Goal: Task Accomplishment & Management: Complete application form

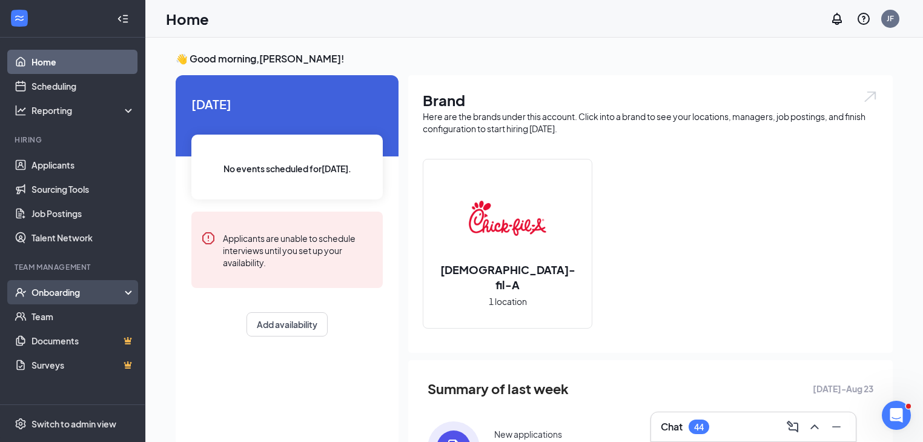
click at [54, 290] on div "Onboarding" at bounding box center [78, 292] width 93 height 12
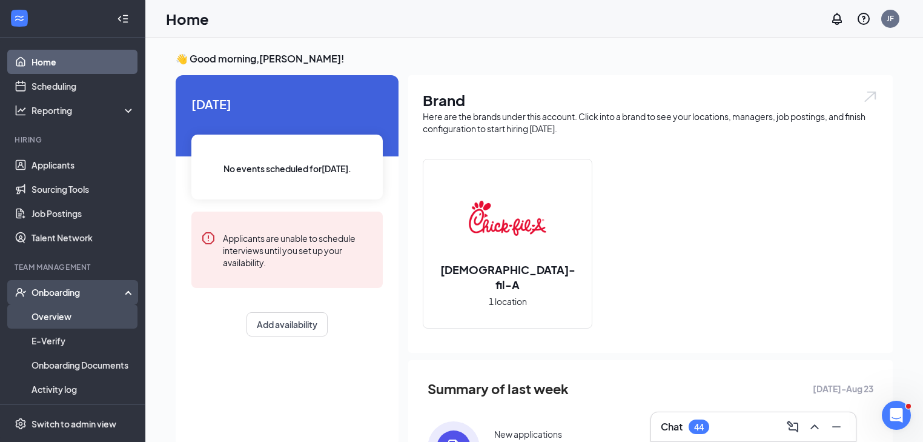
click at [63, 321] on link "Overview" at bounding box center [84, 316] width 104 height 24
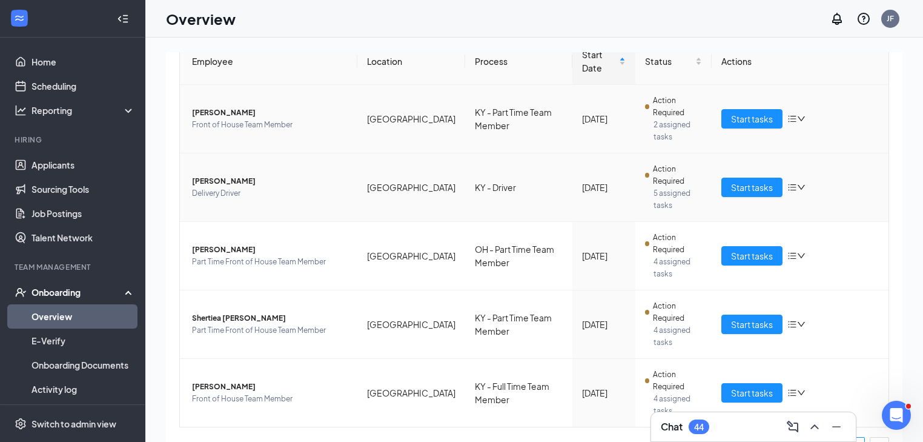
scroll to position [159, 0]
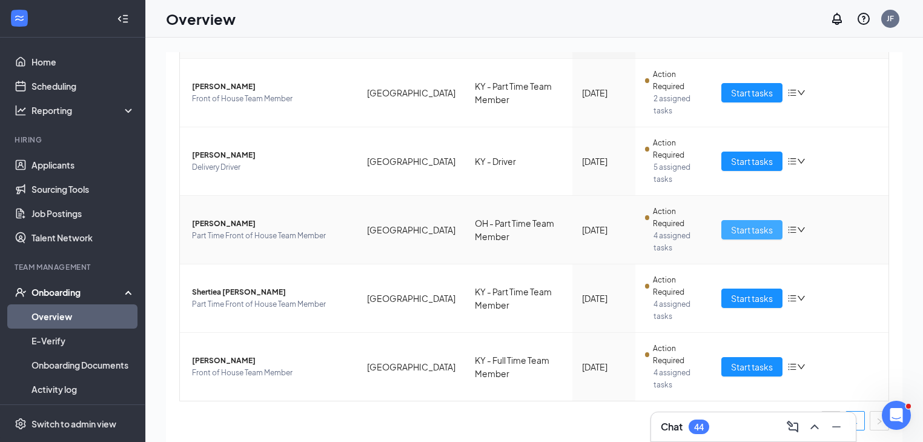
click at [742, 231] on span "Start tasks" at bounding box center [752, 229] width 42 height 13
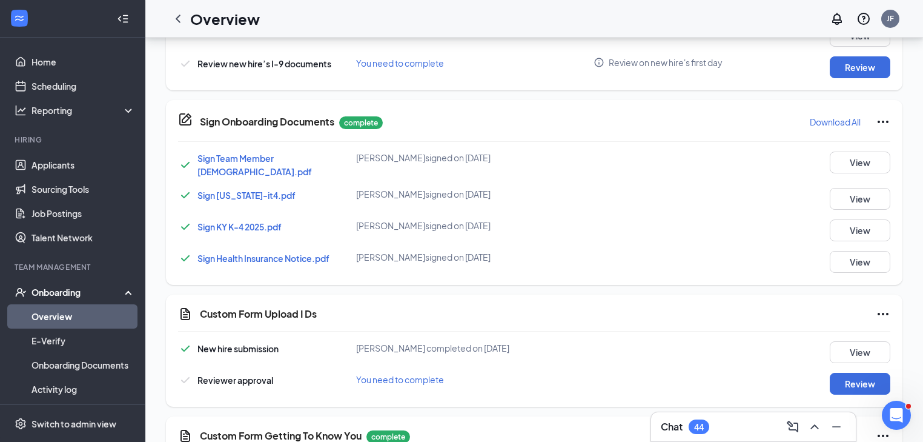
scroll to position [533, 0]
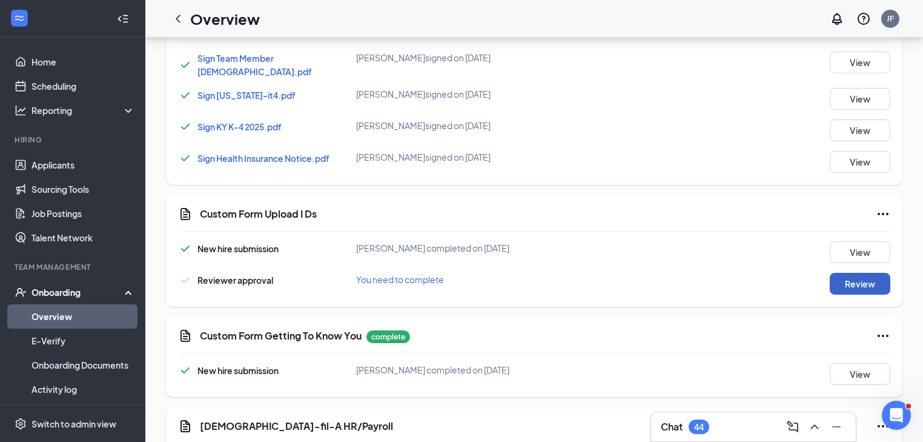
click at [864, 285] on button "Review" at bounding box center [860, 284] width 61 height 22
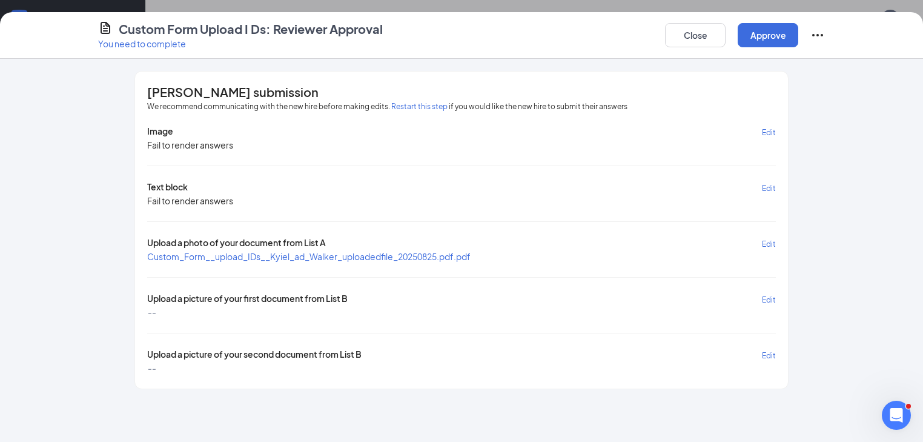
click at [373, 257] on span "Custom_Form__upload_IDs__Kyiel_ad_Walker_uploadedfile_20250825.pdf.pdf" at bounding box center [309, 256] width 324 height 11
click at [799, 39] on button "Approve" at bounding box center [768, 35] width 61 height 24
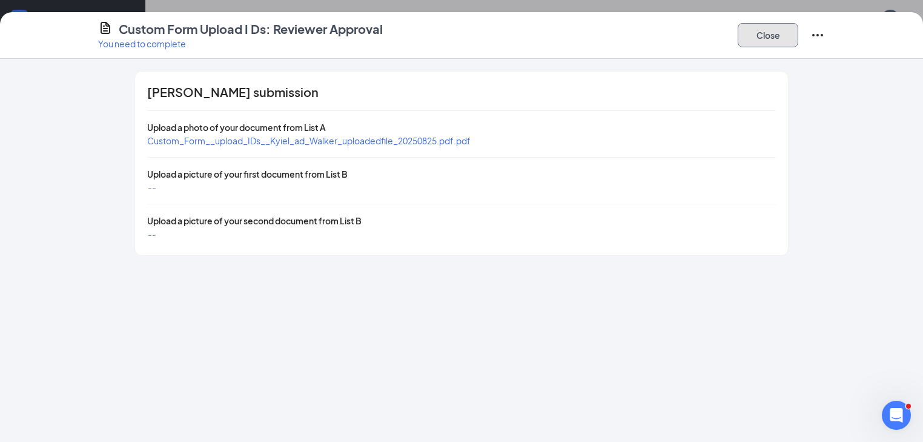
click at [799, 39] on button "Close" at bounding box center [768, 35] width 61 height 24
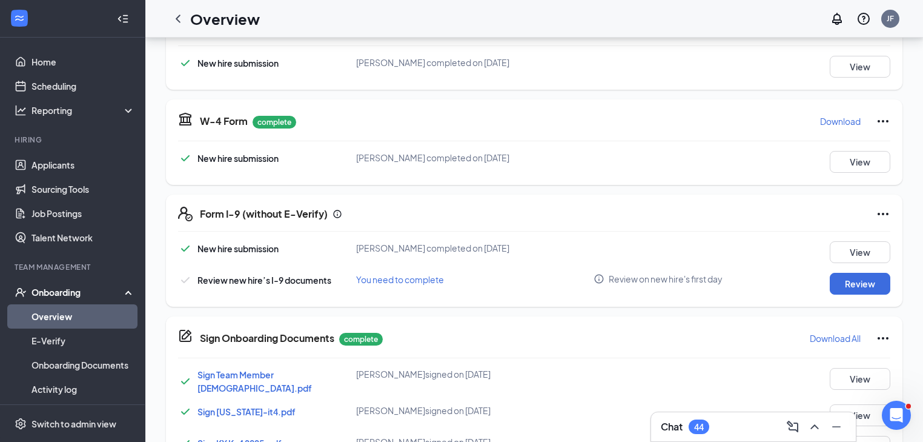
scroll to position [153, 0]
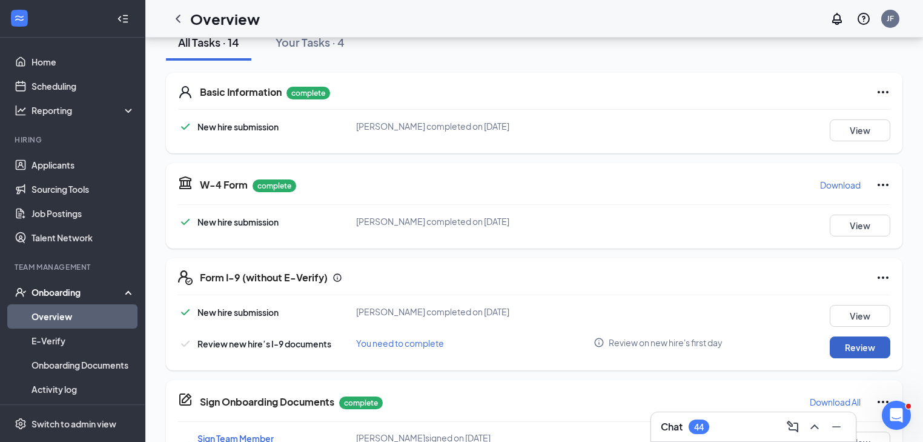
click at [859, 346] on button "Review" at bounding box center [860, 347] width 61 height 22
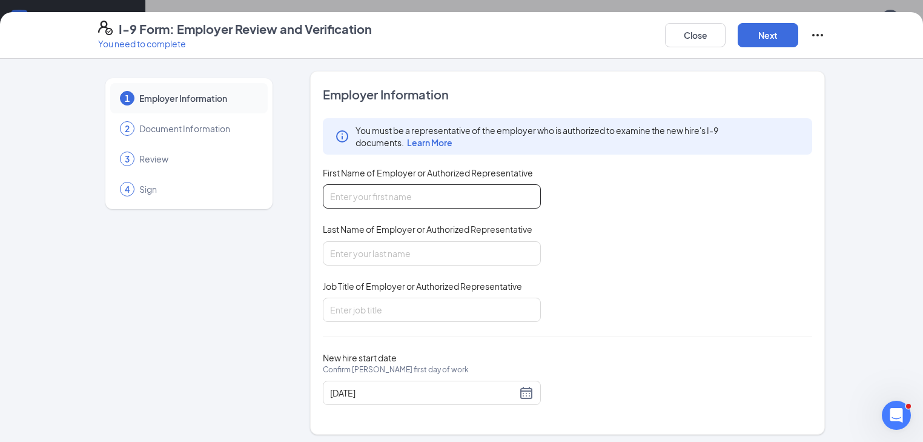
click at [376, 194] on input "First Name of Employer or Authorized Representative" at bounding box center [432, 196] width 218 height 24
type input "[PERSON_NAME]"
click at [357, 245] on input "Last Name of Employer or Authorized Representative" at bounding box center [432, 253] width 218 height 24
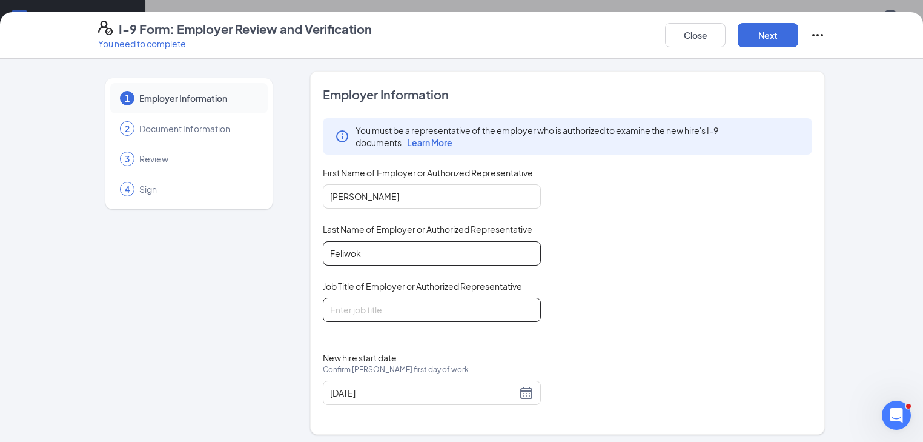
type input "Feliwok"
click at [351, 310] on input "Job Title of Employer or Authorized Representative" at bounding box center [432, 309] width 218 height 24
type input "Office Coordinator"
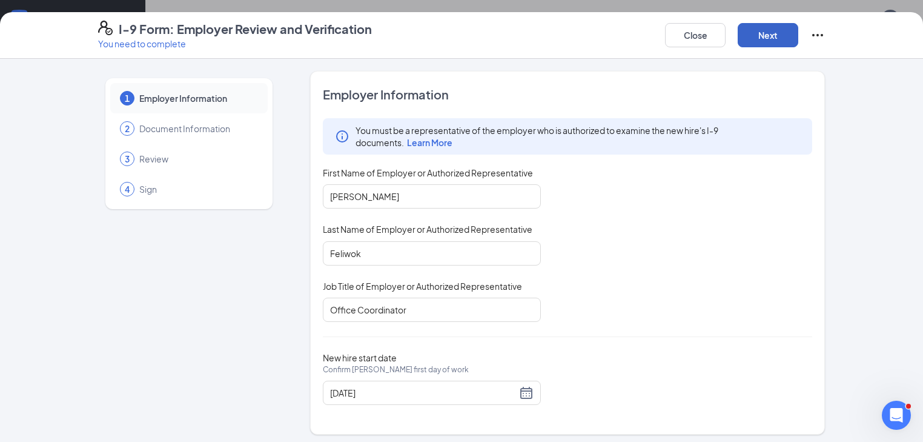
click at [799, 39] on button "Next" at bounding box center [768, 35] width 61 height 24
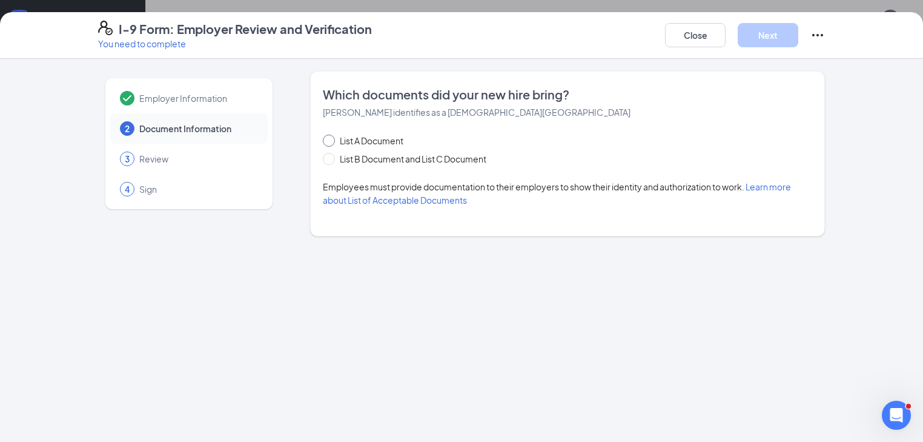
click at [323, 137] on span at bounding box center [329, 141] width 12 height 12
click at [323, 137] on input "List A Document" at bounding box center [327, 139] width 8 height 8
radio input "true"
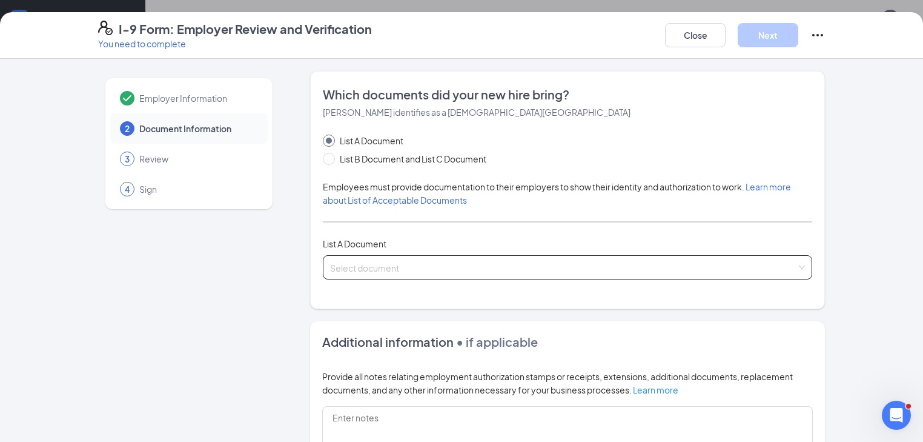
click at [345, 274] on span at bounding box center [563, 267] width 467 height 23
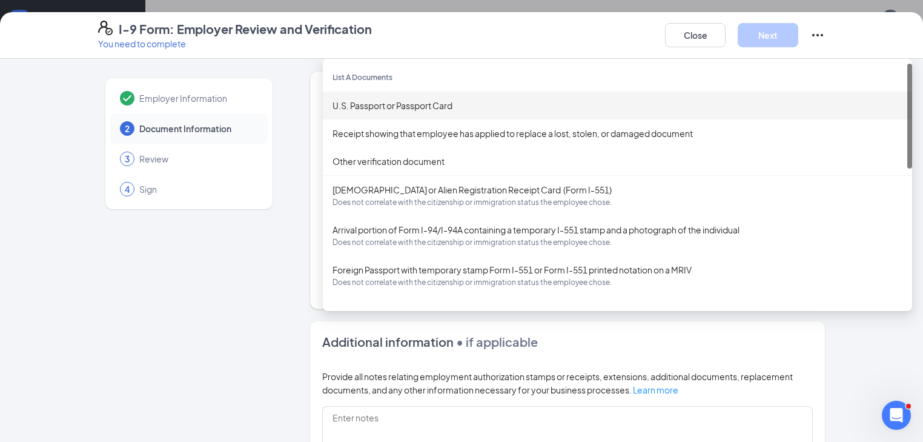
click at [376, 109] on div "U.S. Passport or Passport Card" at bounding box center [618, 105] width 570 height 13
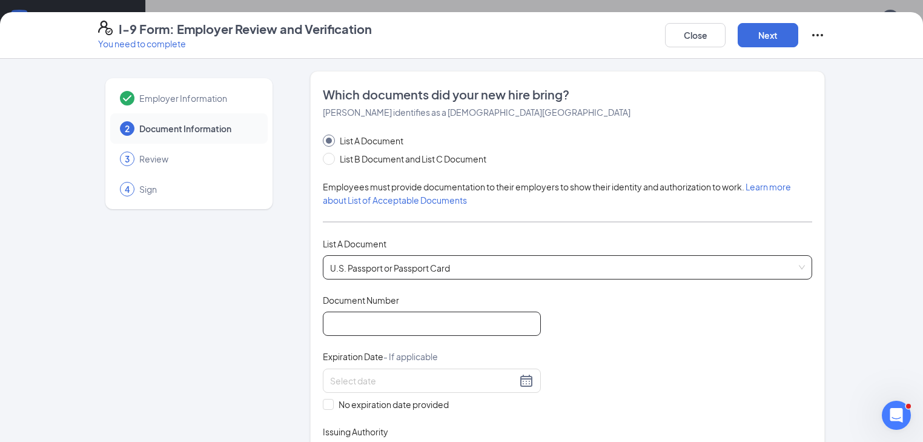
click at [377, 316] on input "Document Number" at bounding box center [432, 323] width 218 height 24
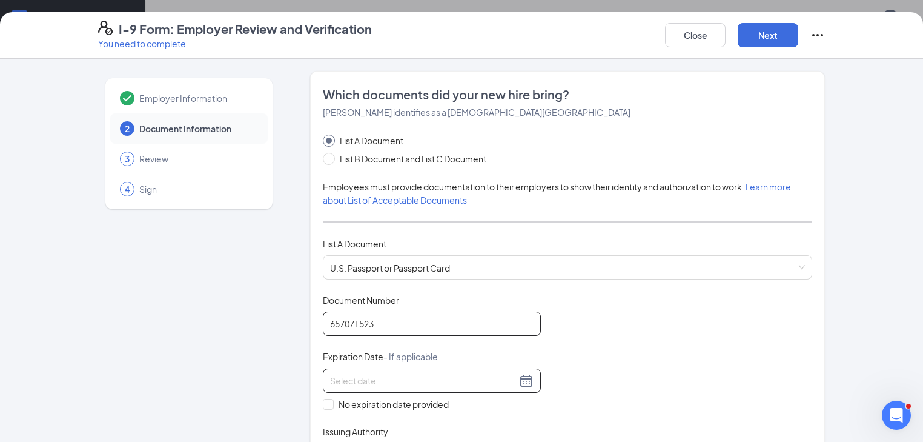
type input "657071523"
click at [391, 381] on input at bounding box center [423, 380] width 187 height 13
click at [448, 410] on button "button" at bounding box center [447, 406] width 13 height 24
click at [315, 408] on span "button" at bounding box center [315, 408] width 6 height 6
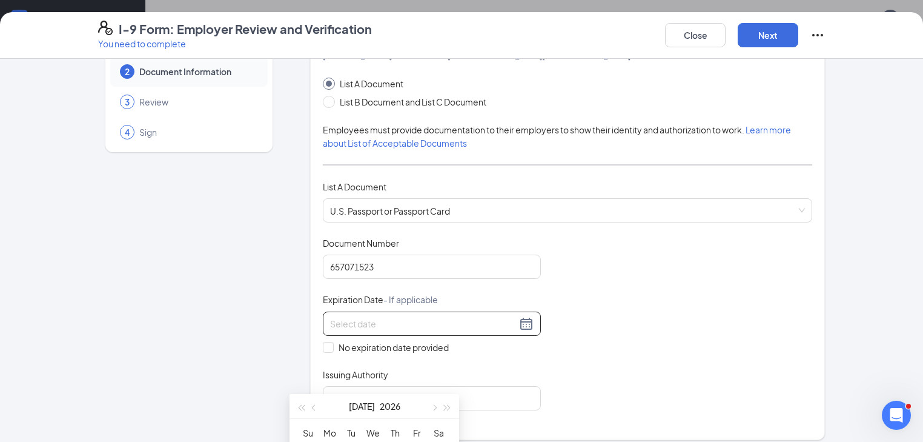
scroll to position [145, 0]
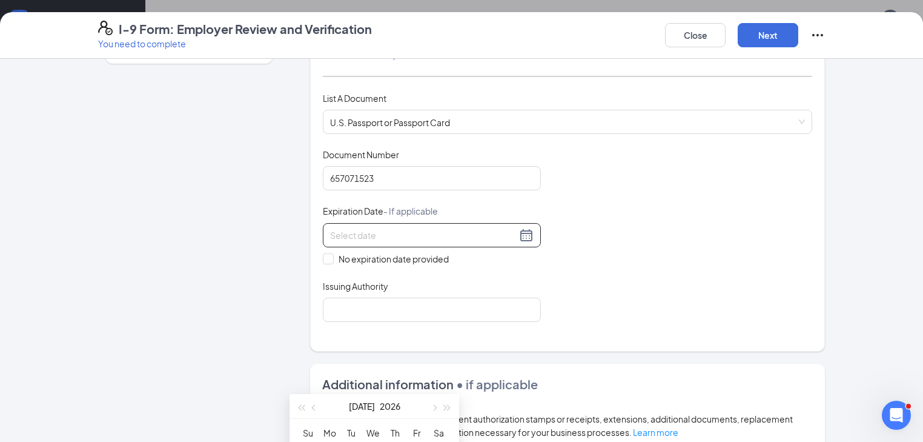
click at [395, 437] on th "Th" at bounding box center [395, 433] width 22 height 18
click at [492, 236] on div at bounding box center [432, 235] width 204 height 15
click at [398, 434] on th "Th" at bounding box center [395, 433] width 22 height 18
click at [744, 276] on div "Document Title U.S. Passport or Passport Card Document Number [PASSPORT] Expira…" at bounding box center [568, 234] width 490 height 173
click at [493, 233] on div at bounding box center [432, 235] width 204 height 15
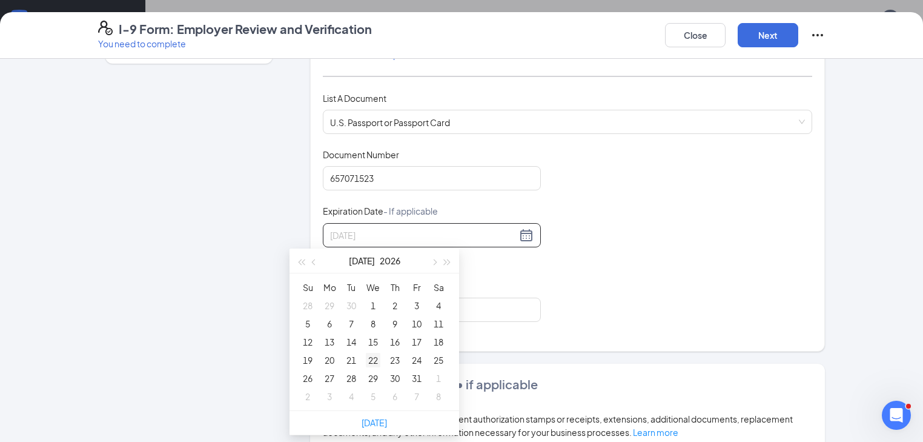
type input "[DATE]"
click at [369, 357] on div "22" at bounding box center [373, 360] width 15 height 15
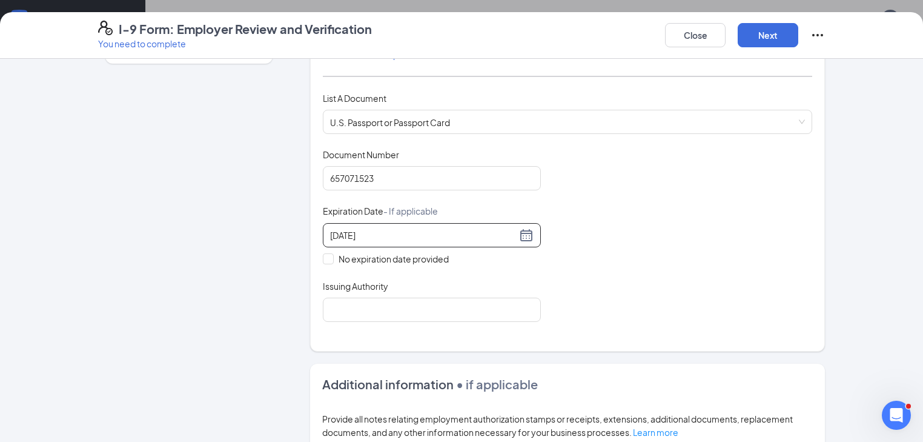
click at [685, 211] on div "Document Title U.S. Passport or Passport Card Document Number [PASSPORT] Expira…" at bounding box center [568, 234] width 490 height 173
click at [426, 301] on input "Issuing Authority" at bounding box center [432, 309] width 218 height 24
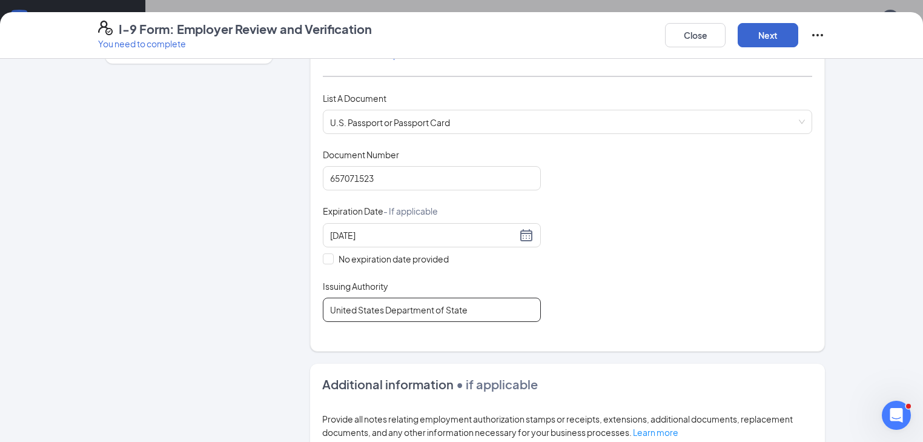
type input "United States Department of State"
click at [799, 34] on button "Next" at bounding box center [768, 35] width 61 height 24
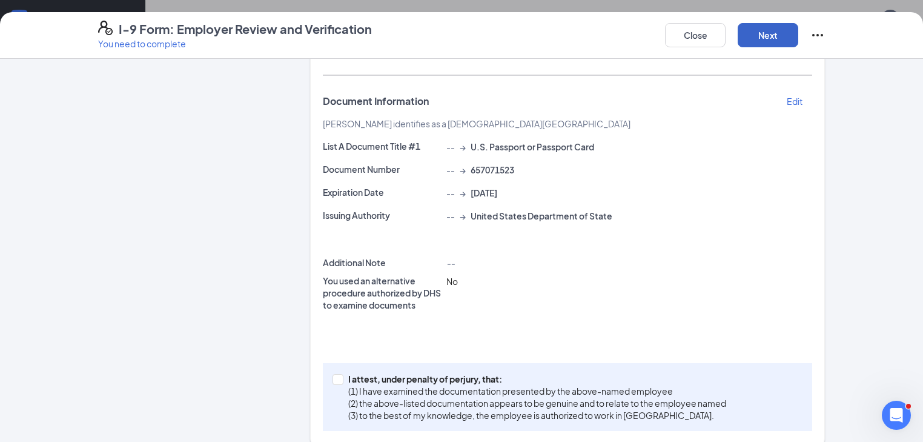
scroll to position [196, 0]
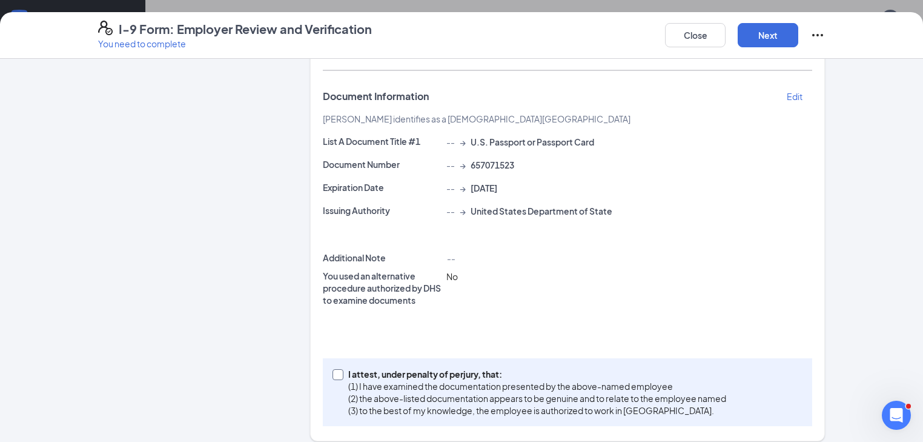
click at [333, 369] on input "I attest, under penalty of [PERSON_NAME], that: (1) I have examined the documen…" at bounding box center [337, 373] width 8 height 8
checkbox input "true"
click at [799, 39] on button "Next" at bounding box center [768, 35] width 61 height 24
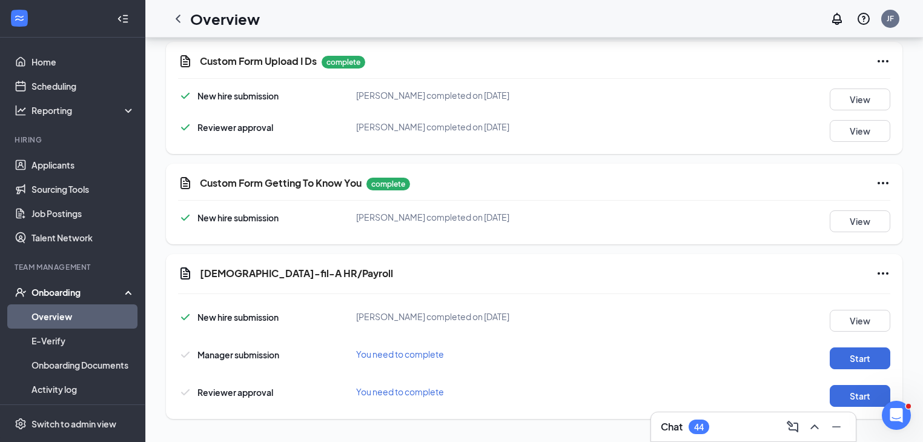
scroll to position [686, 0]
click at [872, 358] on button "Start" at bounding box center [860, 358] width 61 height 22
click at [859, 393] on button "Start" at bounding box center [860, 395] width 61 height 22
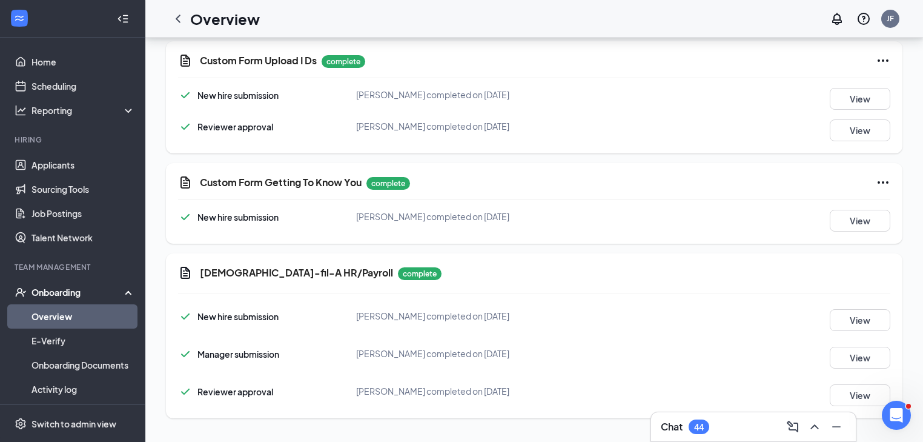
click at [63, 316] on link "Overview" at bounding box center [84, 316] width 104 height 24
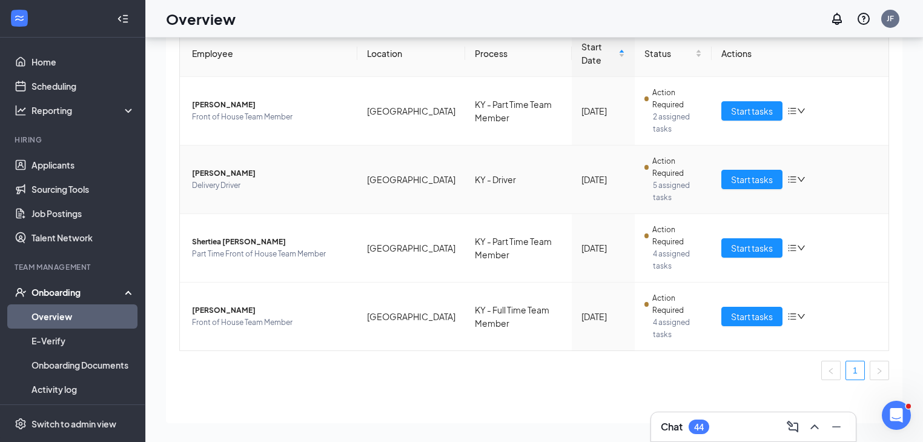
scroll to position [90, 0]
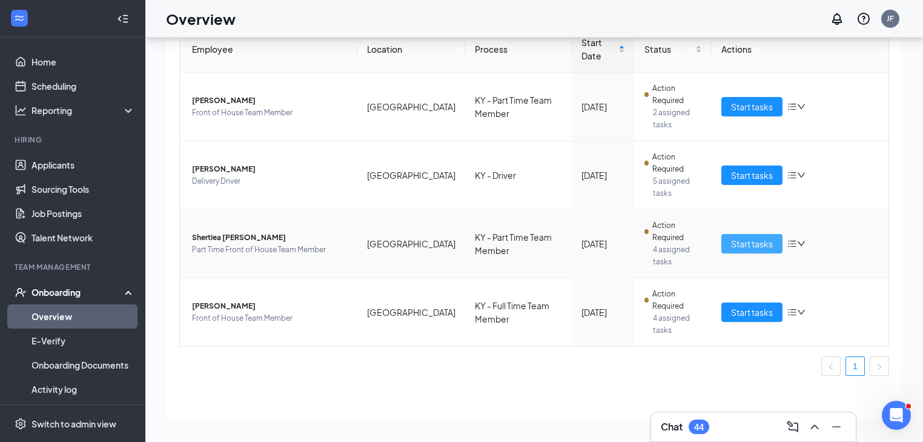
click at [747, 242] on span "Start tasks" at bounding box center [752, 243] width 42 height 13
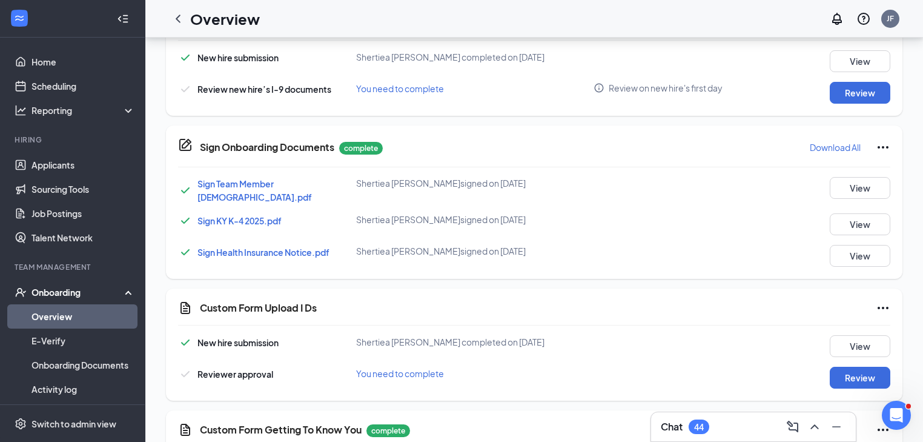
scroll to position [582, 0]
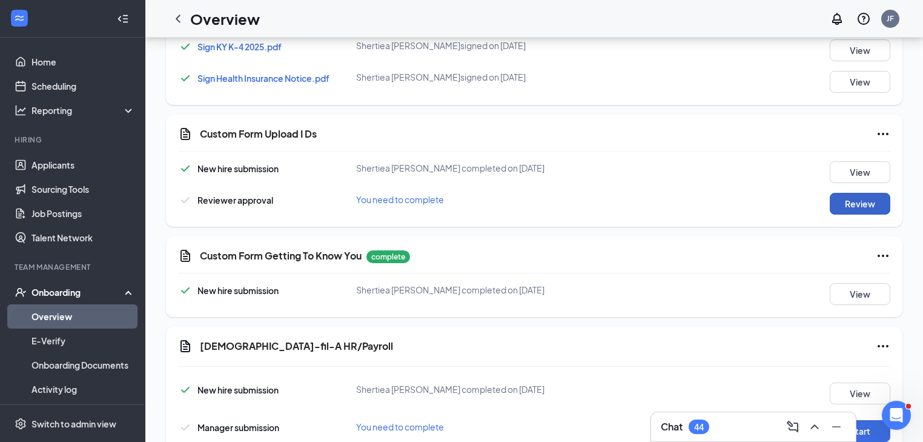
click at [848, 206] on button "Review" at bounding box center [860, 204] width 61 height 22
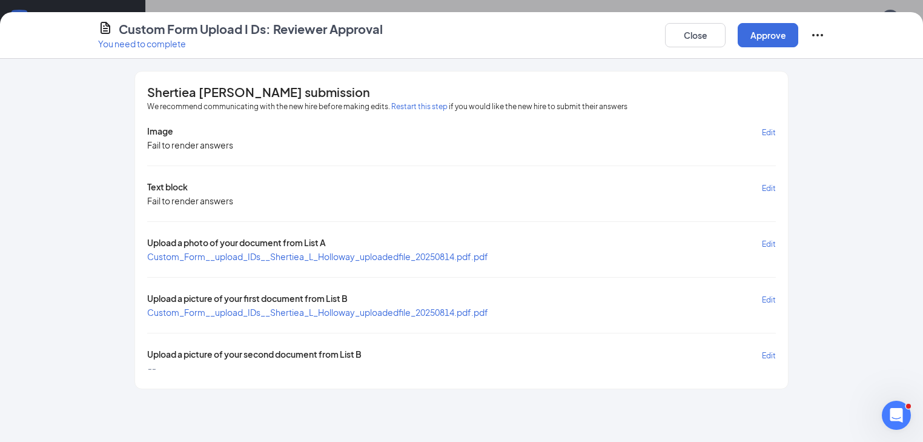
click at [308, 256] on span "Custom_Form__upload_IDs__Shertiea_L_Holloway_uploadedfile_20250814.pdf.pdf" at bounding box center [317, 256] width 341 height 11
click at [262, 308] on span "Custom_Form__upload_IDs__Shertiea_L_Holloway_uploadedfile_20250814.pdf.pdf" at bounding box center [317, 312] width 341 height 11
click at [726, 34] on button "Close" at bounding box center [695, 35] width 61 height 24
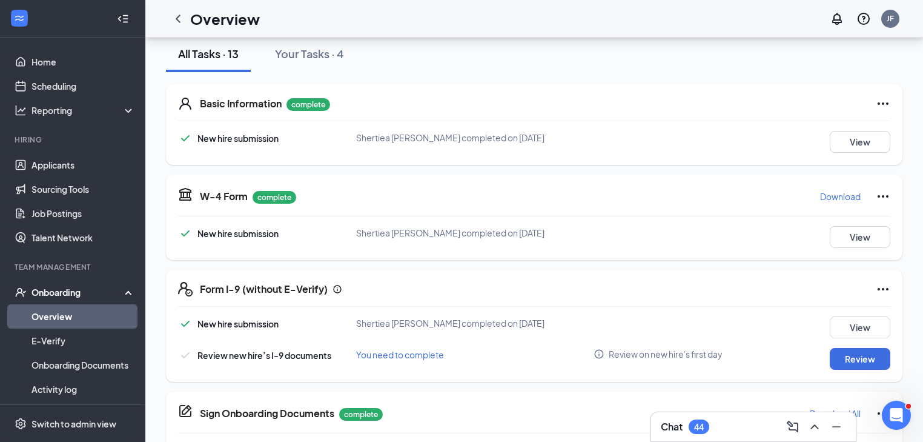
scroll to position [145, 0]
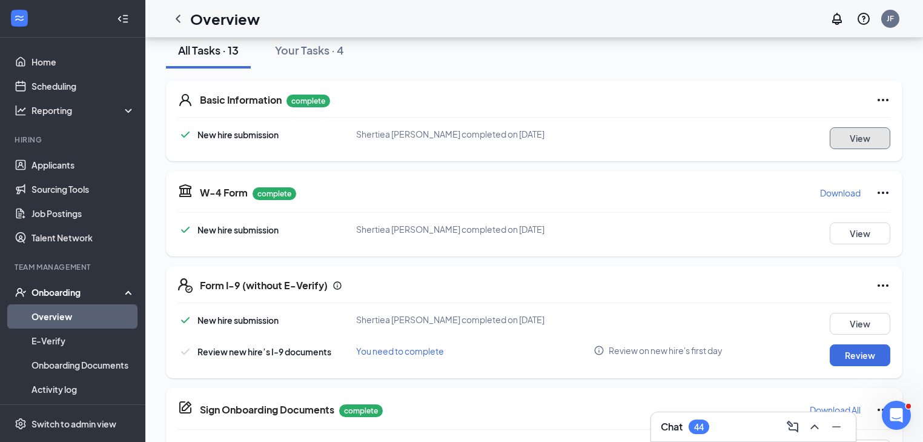
click at [856, 136] on button "View" at bounding box center [860, 138] width 61 height 22
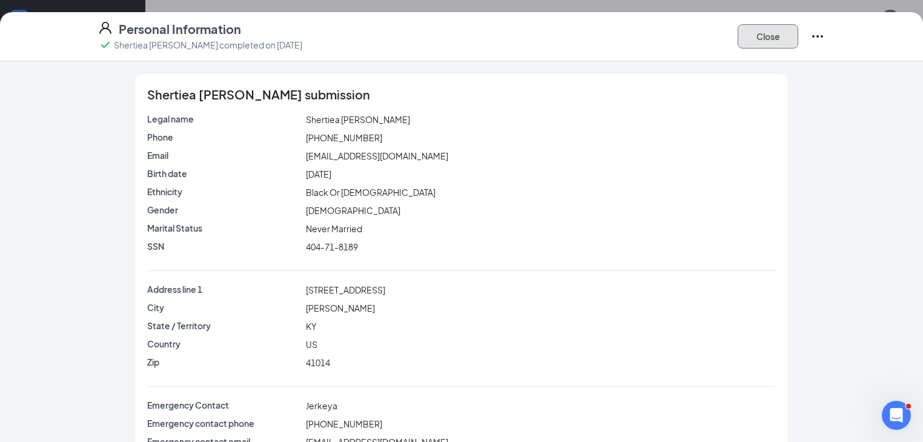
click at [799, 38] on button "Close" at bounding box center [768, 36] width 61 height 24
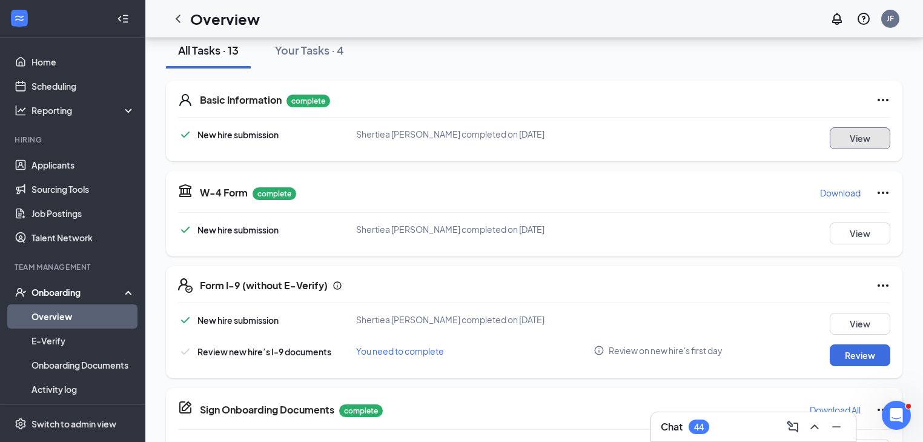
click at [863, 135] on button "View" at bounding box center [860, 138] width 61 height 22
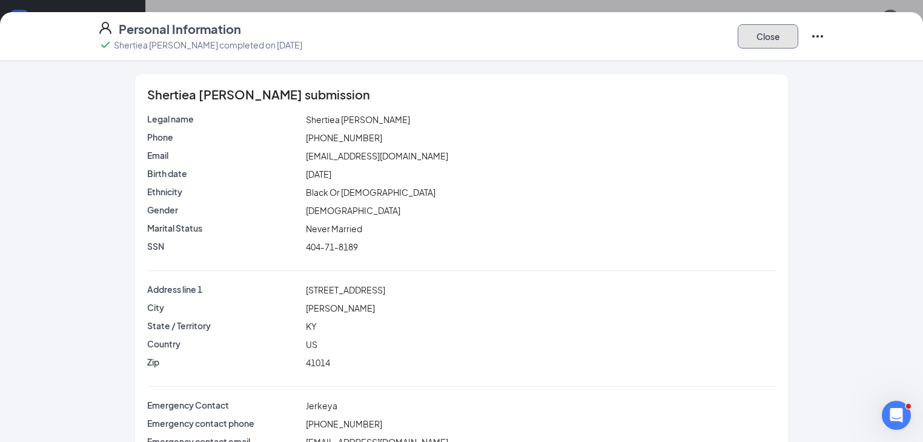
click at [799, 36] on button "Close" at bounding box center [768, 36] width 61 height 24
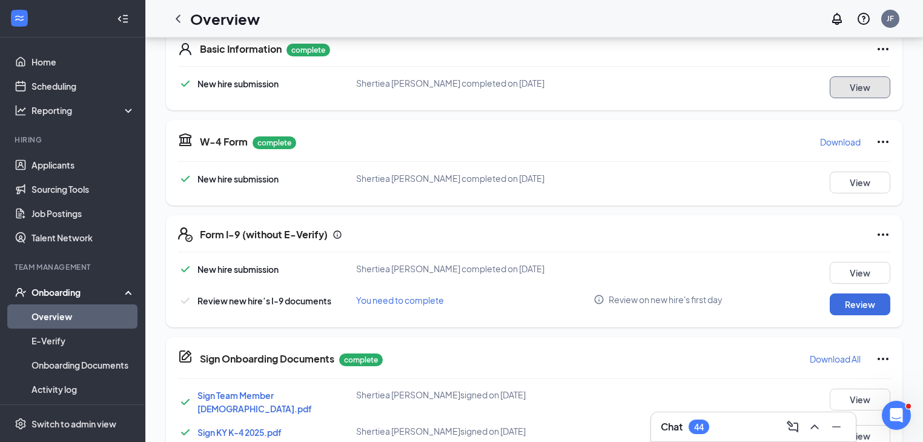
scroll to position [194, 0]
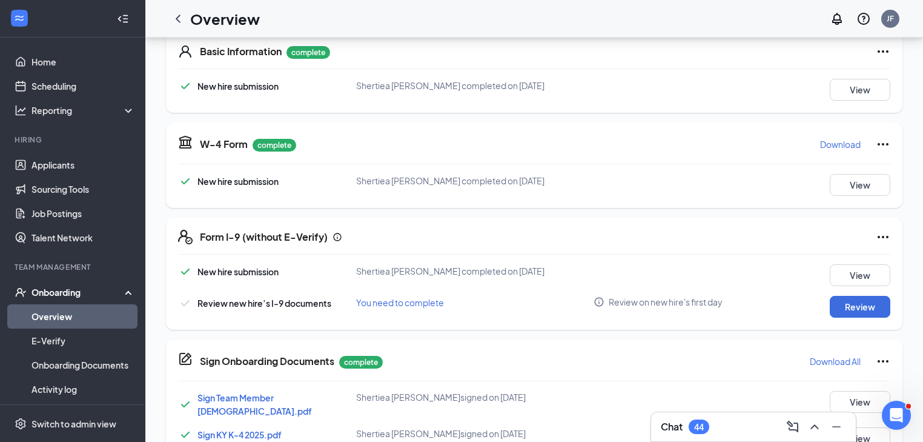
click at [838, 142] on p "Download" at bounding box center [840, 144] width 41 height 12
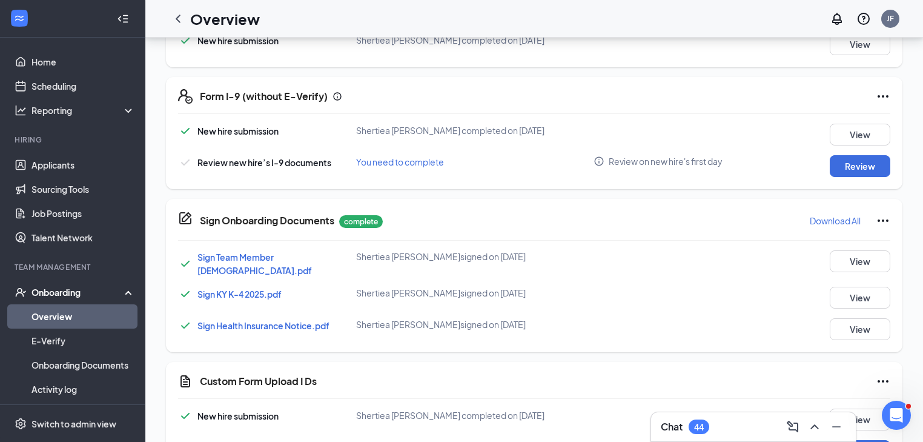
scroll to position [339, 0]
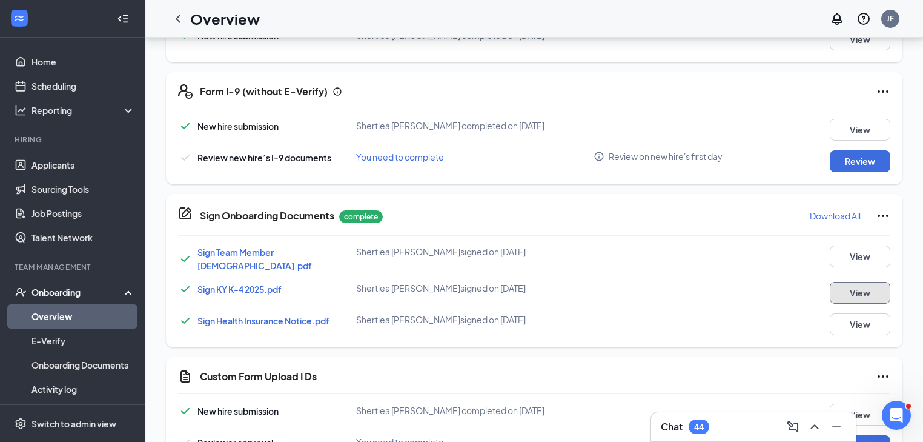
click at [862, 295] on button "View" at bounding box center [860, 293] width 61 height 22
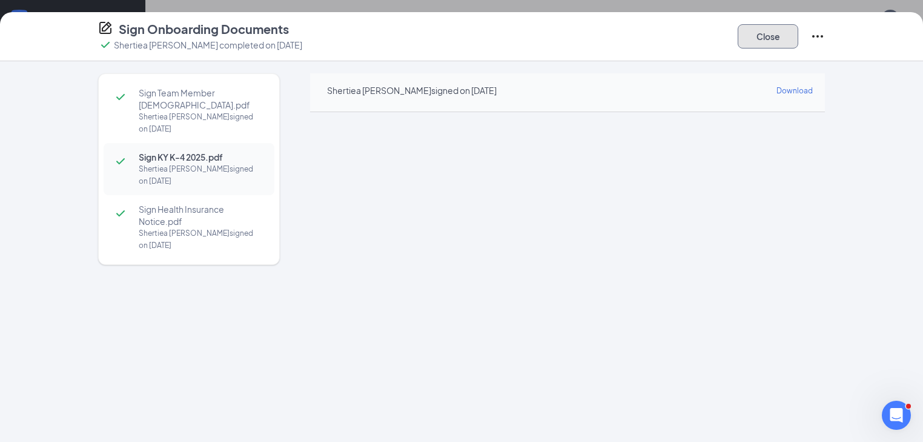
click at [799, 39] on button "Close" at bounding box center [768, 36] width 61 height 24
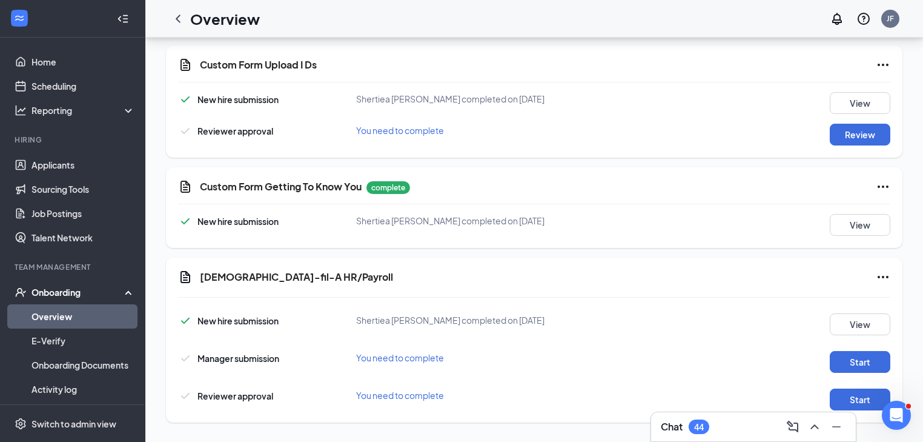
scroll to position [655, 0]
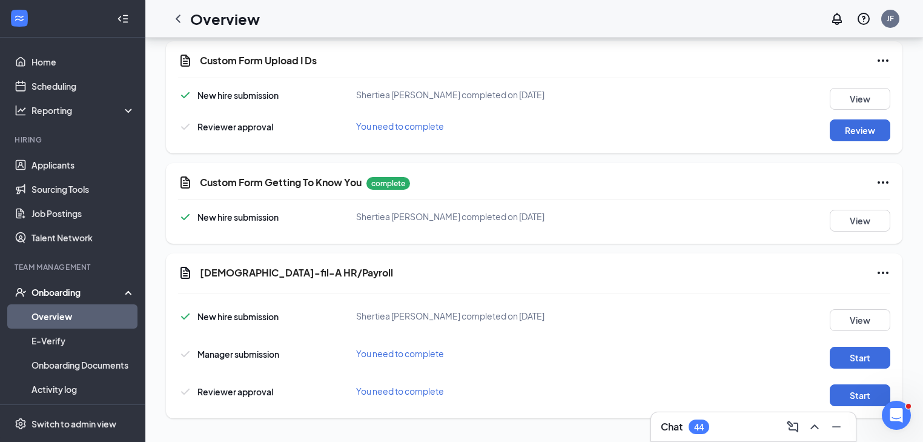
click at [61, 315] on link "Overview" at bounding box center [84, 316] width 104 height 24
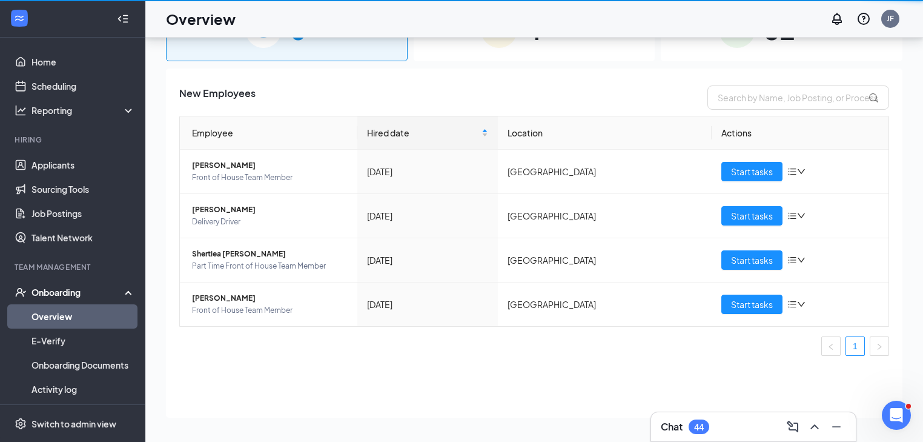
scroll to position [55, 0]
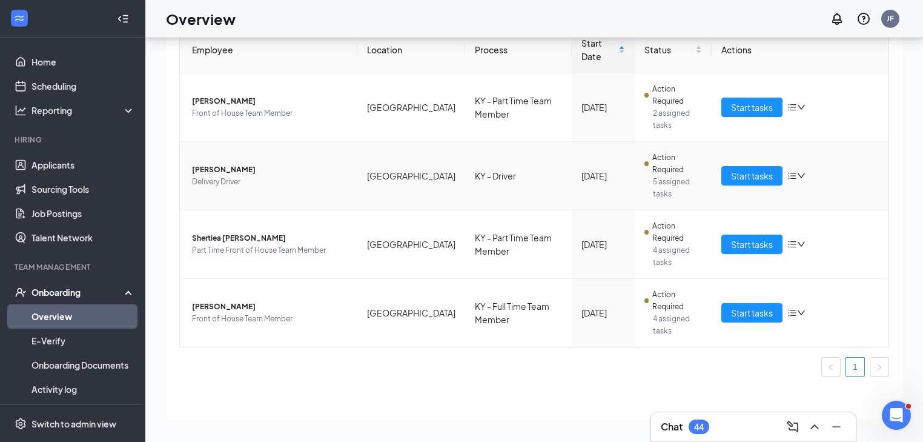
scroll to position [90, 0]
click at [761, 313] on span "Start tasks" at bounding box center [752, 311] width 42 height 13
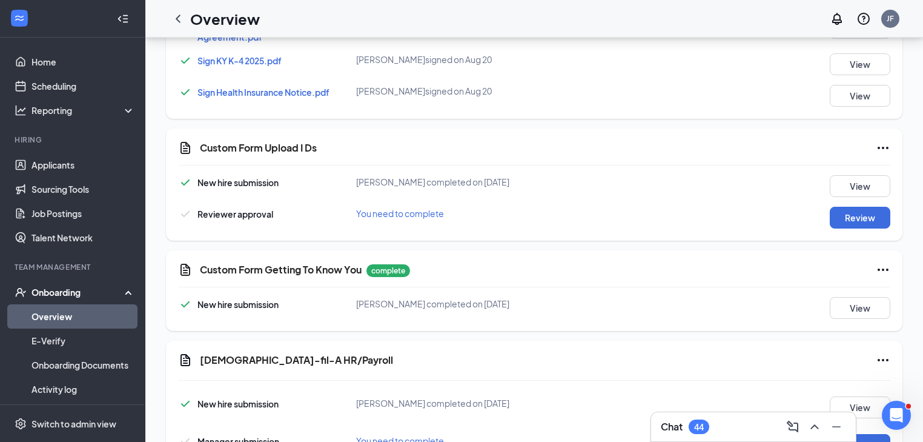
scroll to position [630, 0]
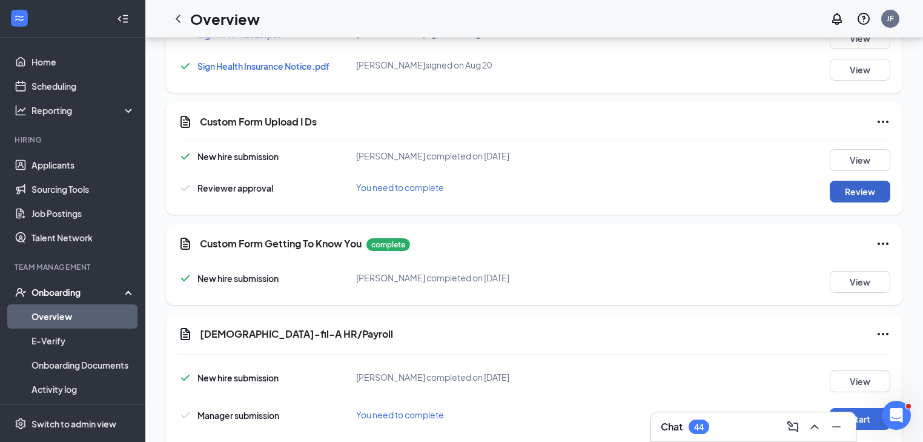
click at [864, 189] on button "Review" at bounding box center [860, 192] width 61 height 22
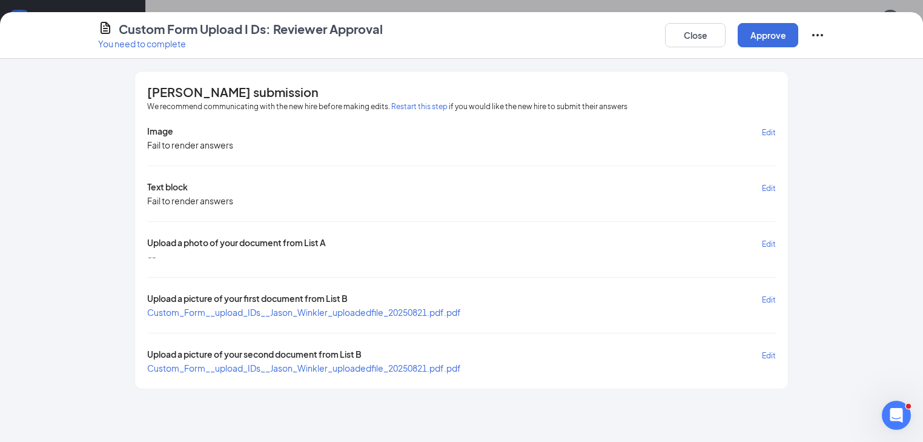
click at [317, 309] on span "Custom_Form__upload_IDs__Jason_Winkler_uploadedfile_20250821.pdf.pdf" at bounding box center [304, 312] width 314 height 11
click at [367, 362] on span "Custom_Form__upload_IDs__Jason_Winkler_uploadedfile_20250821.pdf.pdf" at bounding box center [304, 367] width 314 height 11
click at [726, 35] on button "Close" at bounding box center [695, 35] width 61 height 24
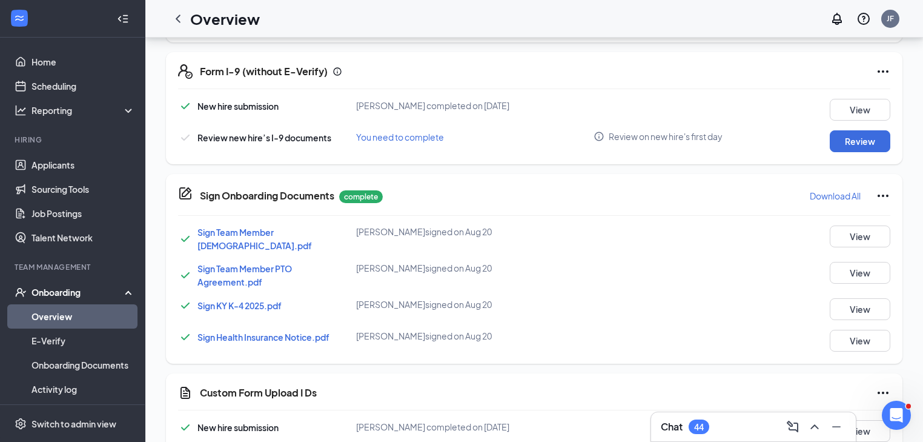
scroll to position [388, 0]
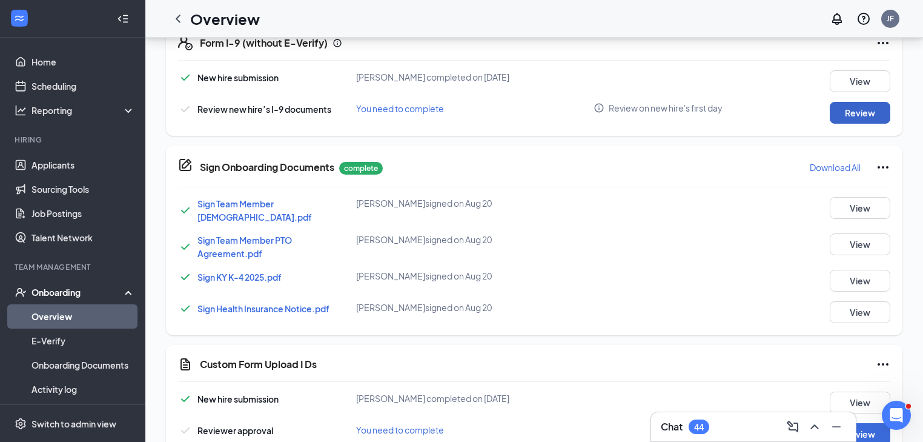
click at [854, 118] on button "Review" at bounding box center [860, 113] width 61 height 22
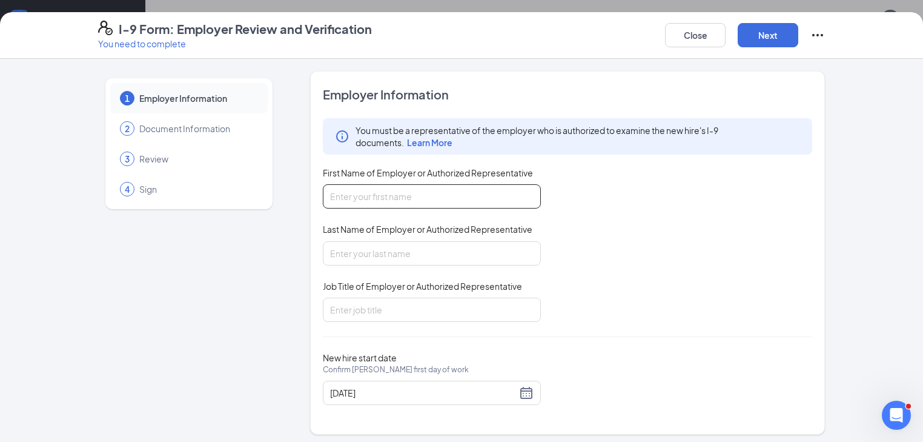
click at [401, 194] on input "First Name of Employer or Authorized Representative" at bounding box center [432, 196] width 218 height 24
type input "[PERSON_NAME]"
click at [371, 257] on input "Last Name of Employer or Authorized Representative" at bounding box center [432, 253] width 218 height 24
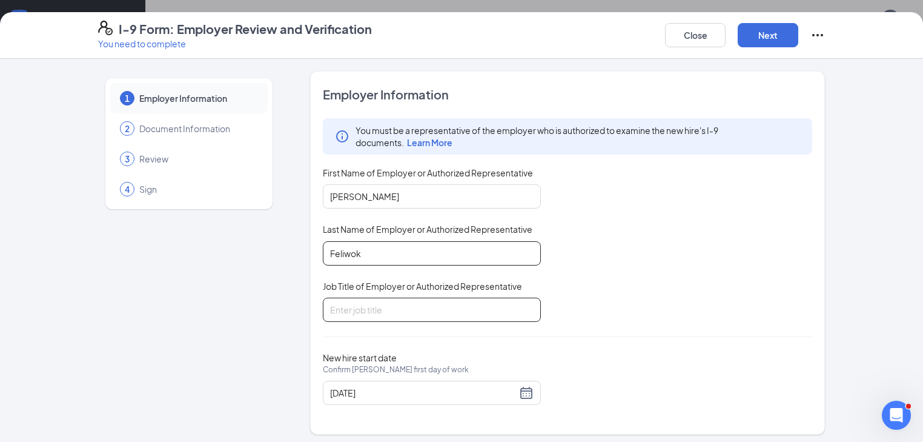
type input "Feliwok"
click at [339, 302] on input "Job Title of Employer or Authorized Representative" at bounding box center [432, 309] width 218 height 24
type input "Office Coordinator"
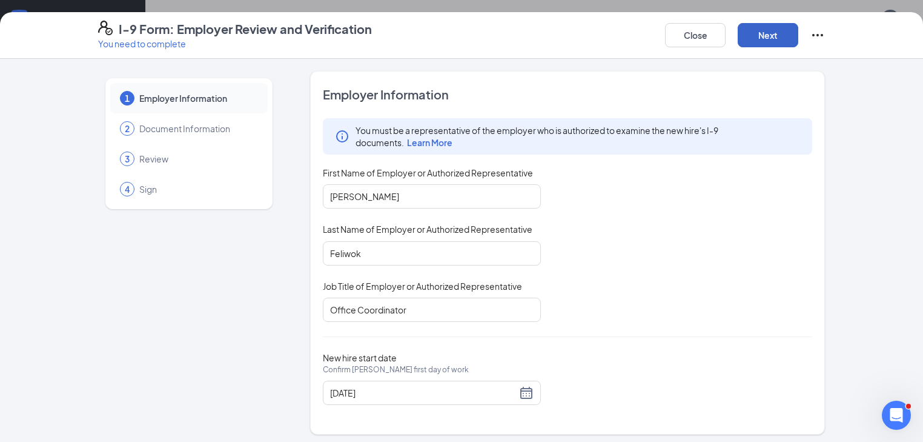
click at [799, 34] on button "Next" at bounding box center [768, 35] width 61 height 24
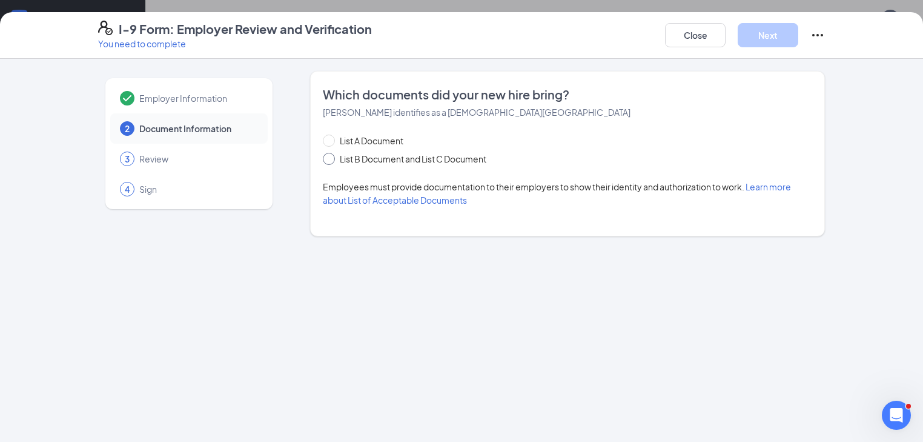
click at [323, 160] on span at bounding box center [329, 159] width 12 height 12
click at [323, 160] on input "List B Document and List C Document" at bounding box center [327, 157] width 8 height 8
radio input "true"
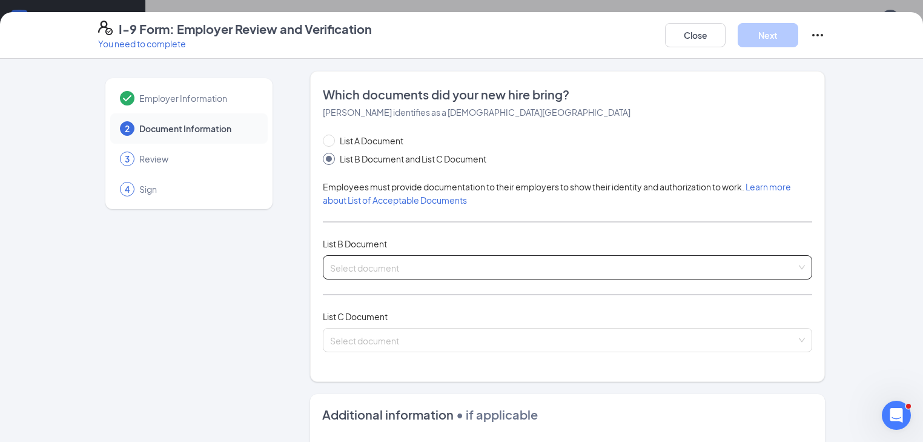
click at [330, 262] on input "search" at bounding box center [563, 265] width 467 height 18
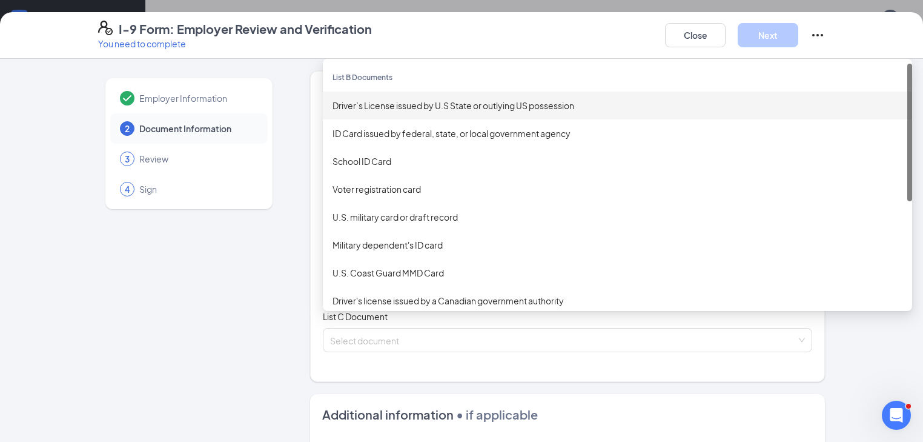
click at [365, 99] on div "Driver’s License issued by U.S State or outlying US possession" at bounding box center [618, 105] width 570 height 13
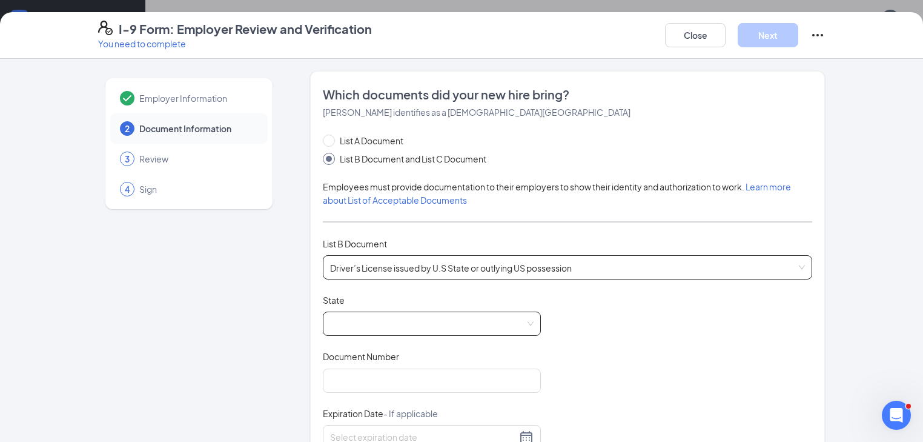
click at [495, 322] on span at bounding box center [432, 323] width 204 height 23
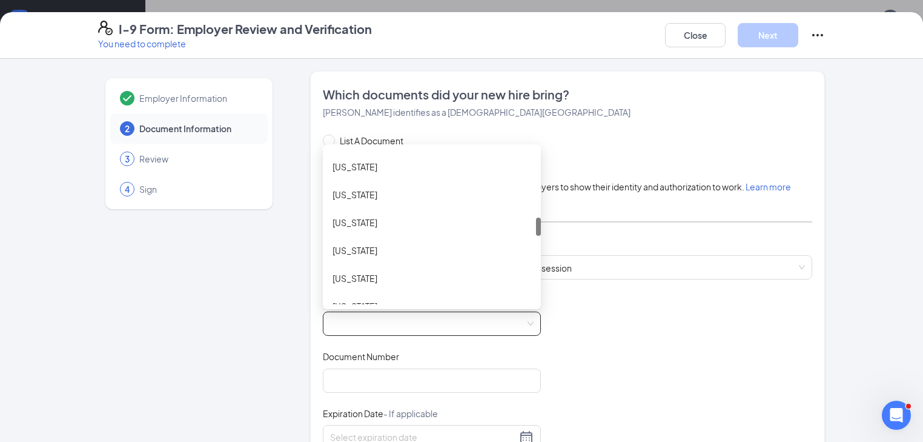
scroll to position [485, 0]
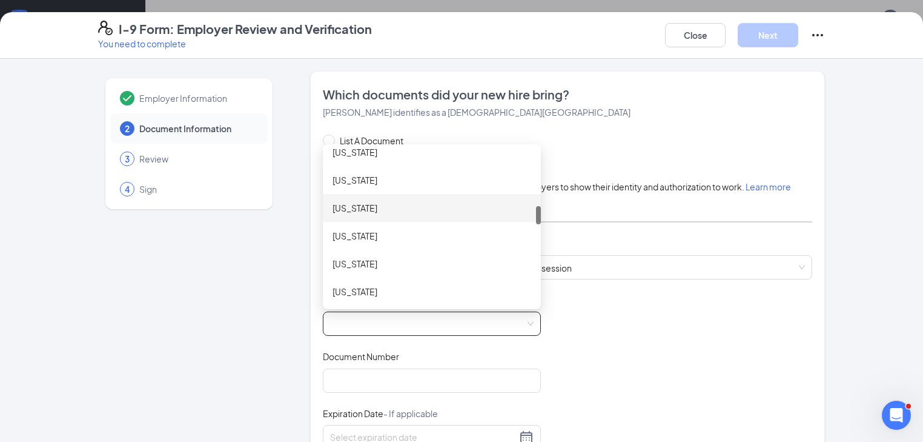
click at [363, 209] on div "[US_STATE]" at bounding box center [432, 207] width 199 height 13
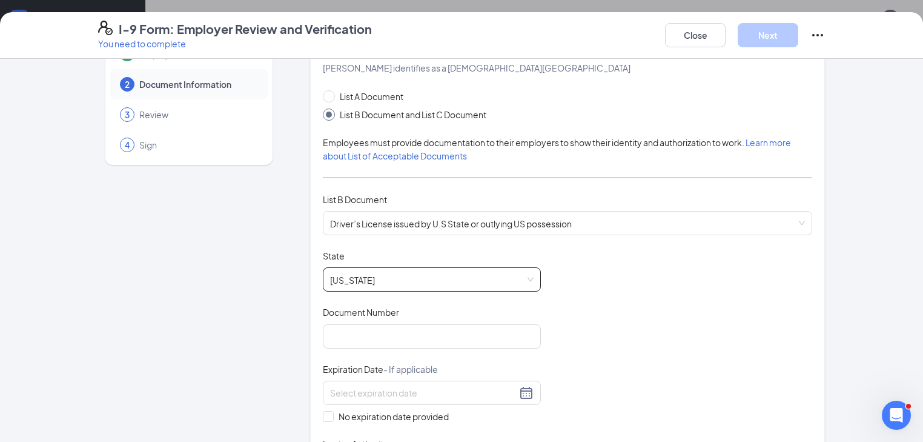
scroll to position [97, 0]
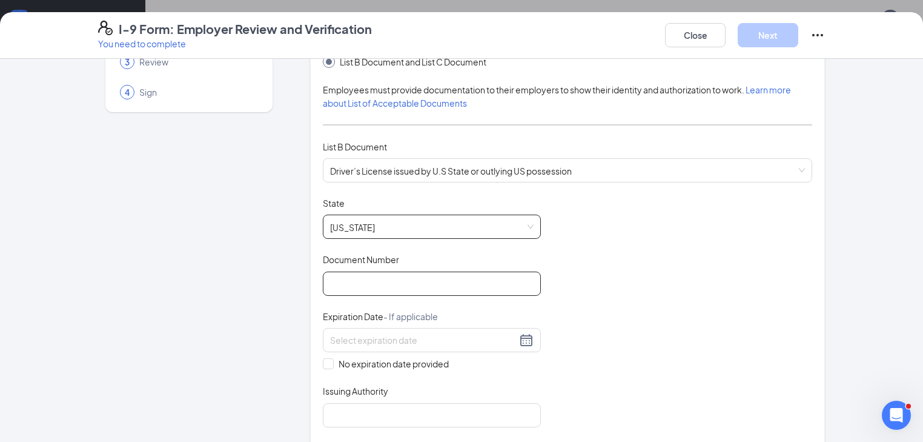
click at [391, 281] on input "Document Number" at bounding box center [432, 283] width 218 height 24
type input "W07-621-113"
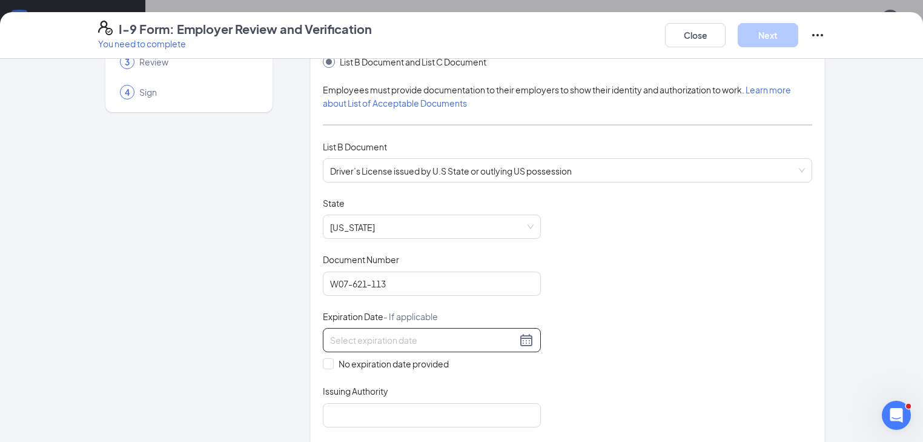
click at [330, 343] on input at bounding box center [423, 339] width 187 height 13
click at [453, 365] on button "button" at bounding box center [447, 364] width 13 height 24
click at [452, 365] on button "button" at bounding box center [447, 364] width 13 height 24
click at [301, 365] on span "button" at bounding box center [301, 366] width 6 height 6
click at [313, 366] on span "button" at bounding box center [315, 366] width 6 height 6
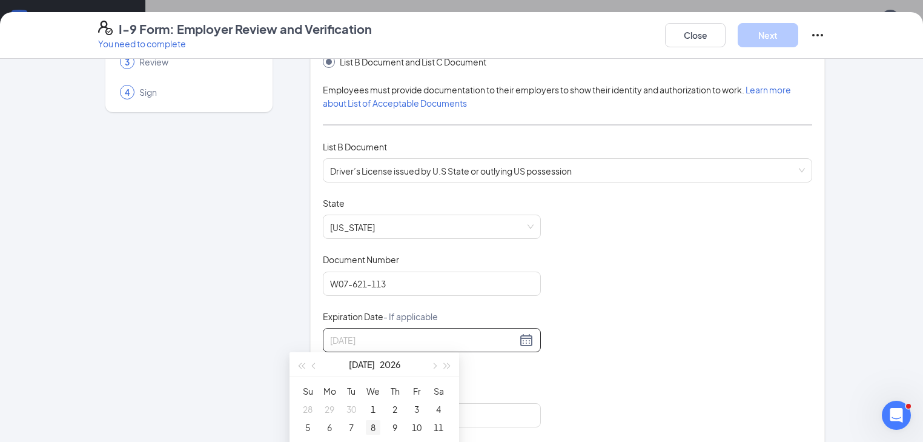
click at [369, 422] on div "8" at bounding box center [373, 427] width 15 height 15
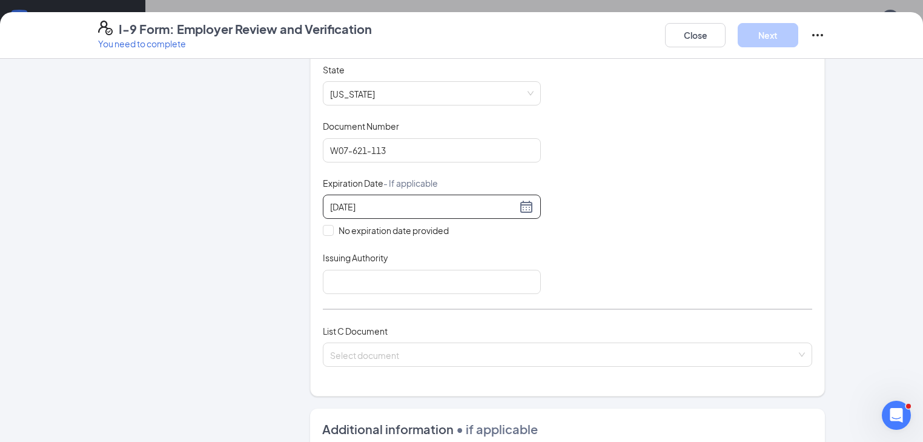
scroll to position [242, 0]
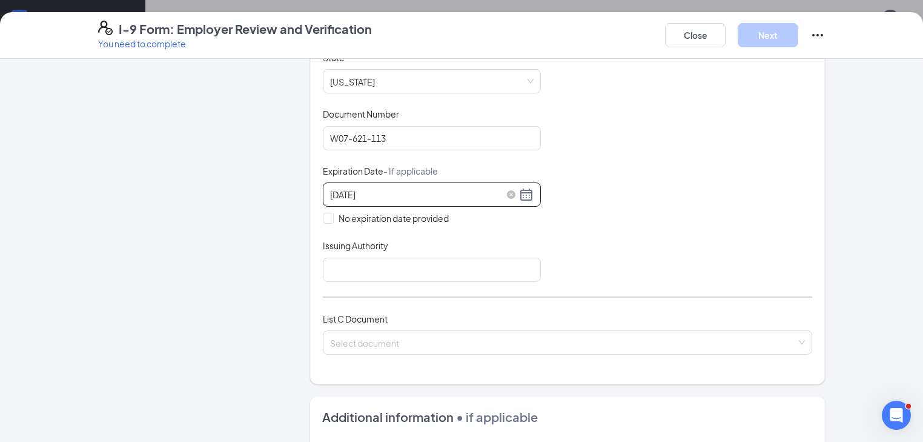
click at [493, 194] on div "[DATE]" at bounding box center [432, 194] width 204 height 15
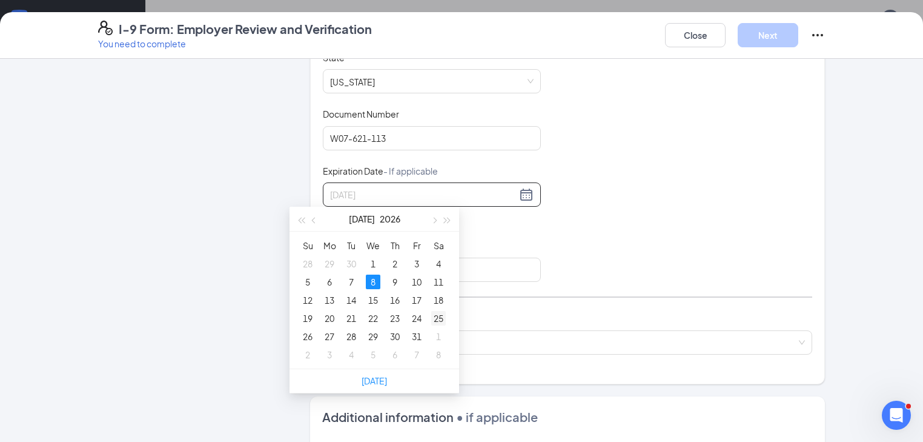
type input "[DATE]"
click at [442, 316] on div "25" at bounding box center [438, 318] width 15 height 15
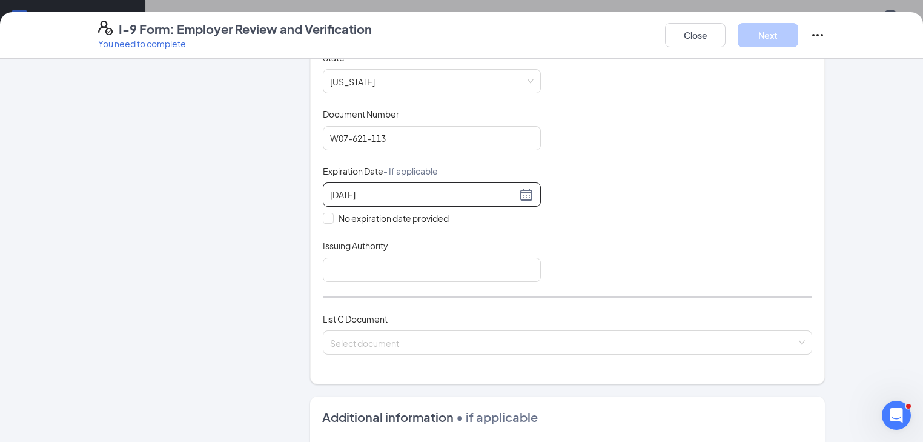
click at [625, 161] on div "Document Title Driver’s License issued by U.S State or outlying US possession S…" at bounding box center [568, 167] width 490 height 230
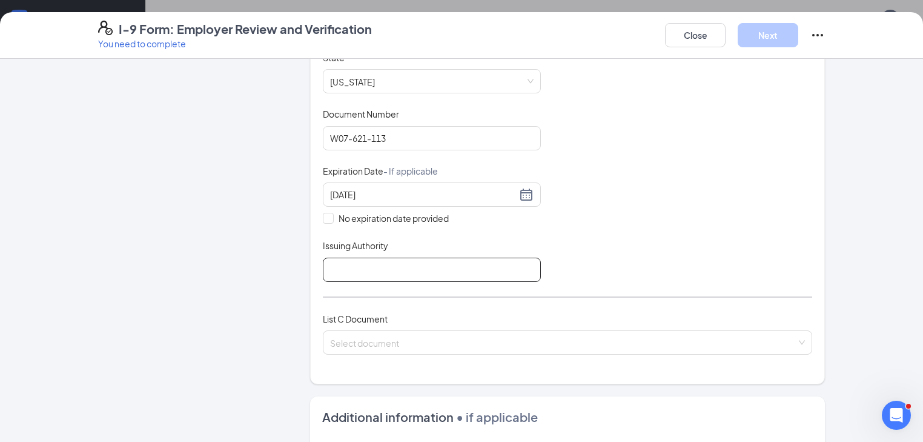
click at [388, 267] on input "Issuing Authority" at bounding box center [432, 270] width 218 height 24
click at [813, 336] on div "Select document" at bounding box center [568, 342] width 490 height 24
type input "[US_STATE] DMV"
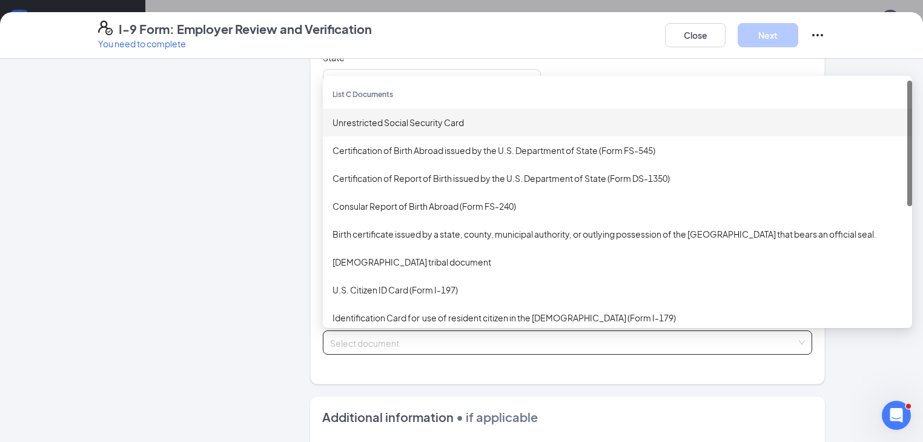
click at [418, 116] on div "Unrestricted Social Security Card" at bounding box center [618, 122] width 570 height 13
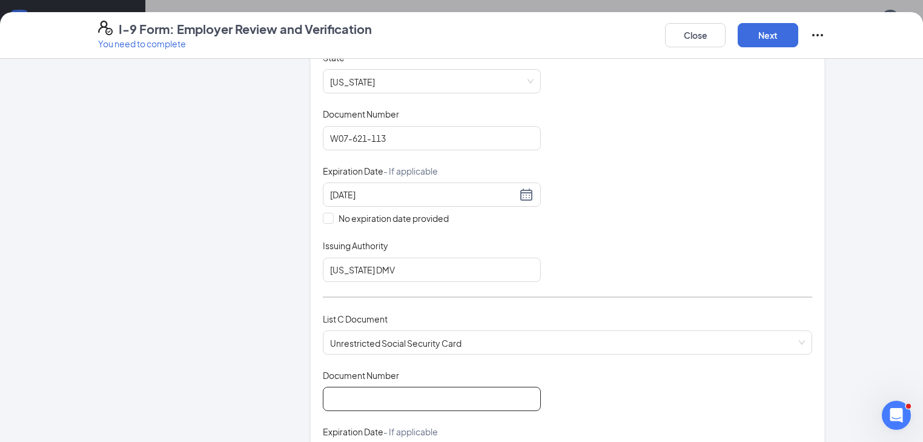
click at [323, 400] on input "Document Number" at bounding box center [432, 399] width 218 height 24
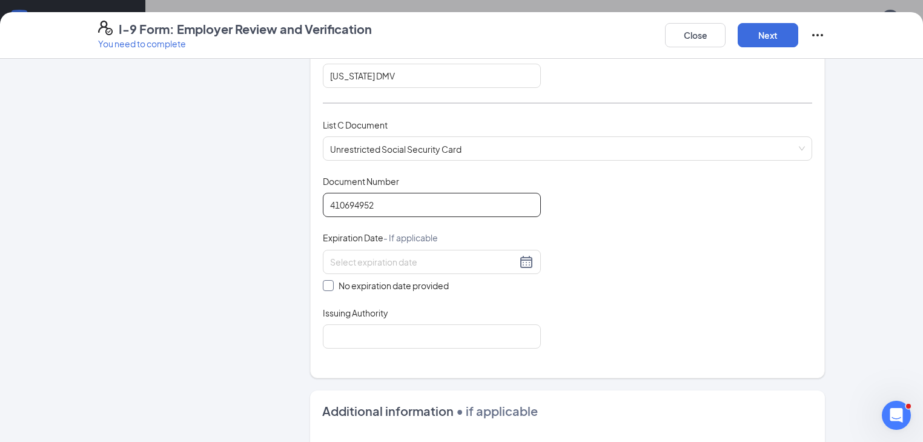
type input "410694952"
click at [323, 281] on input "No expiration date provided" at bounding box center [327, 284] width 8 height 8
checkbox input "true"
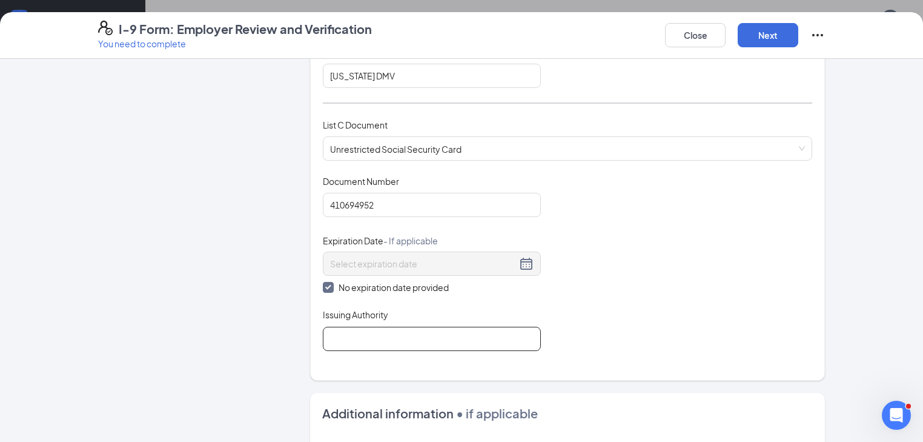
click at [330, 336] on input "Issuing Authority" at bounding box center [432, 339] width 218 height 24
type input "Department of Health and Human Services"
click at [799, 41] on button "Next" at bounding box center [768, 35] width 61 height 24
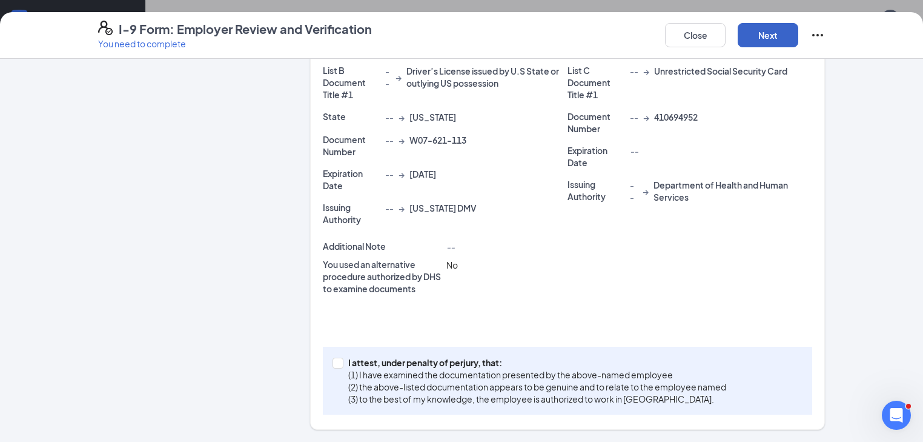
scroll to position [222, 0]
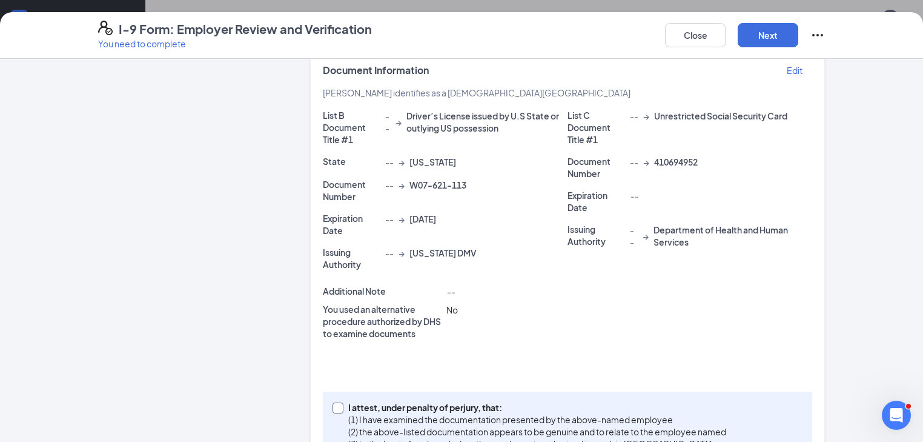
click at [333, 402] on span at bounding box center [338, 407] width 11 height 11
click at [333, 402] on input "I attest, under penalty of [PERSON_NAME], that: (1) I have examined the documen…" at bounding box center [337, 406] width 8 height 8
checkbox input "true"
click at [799, 32] on button "Next" at bounding box center [768, 35] width 61 height 24
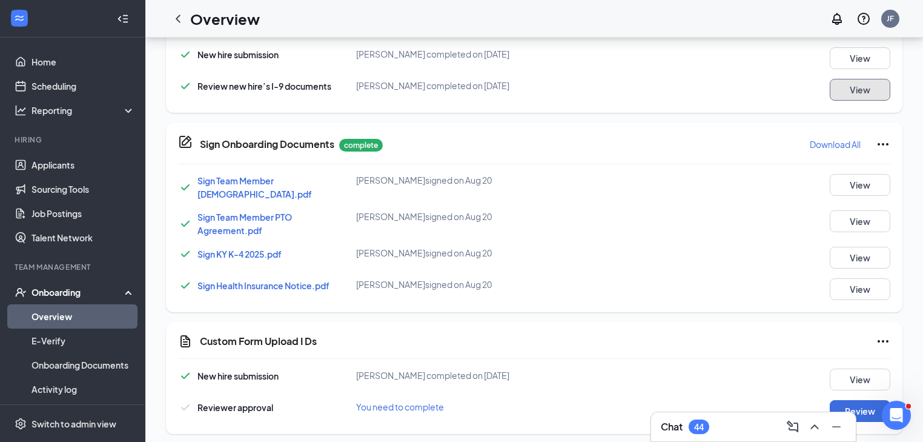
scroll to position [436, 0]
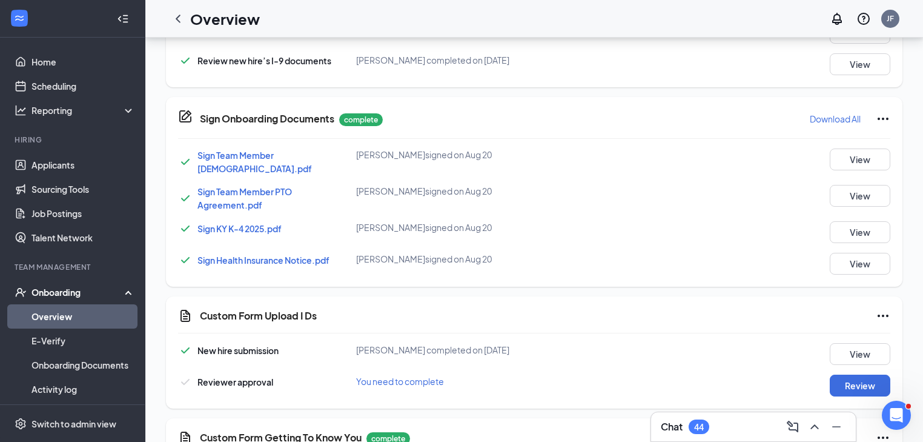
click at [63, 319] on link "Overview" at bounding box center [84, 316] width 104 height 24
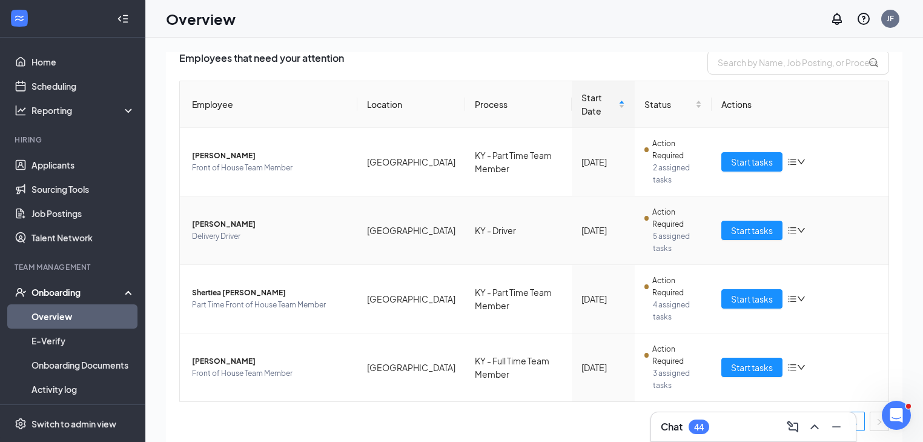
scroll to position [90, 0]
click at [748, 370] on span "Start tasks" at bounding box center [752, 366] width 42 height 13
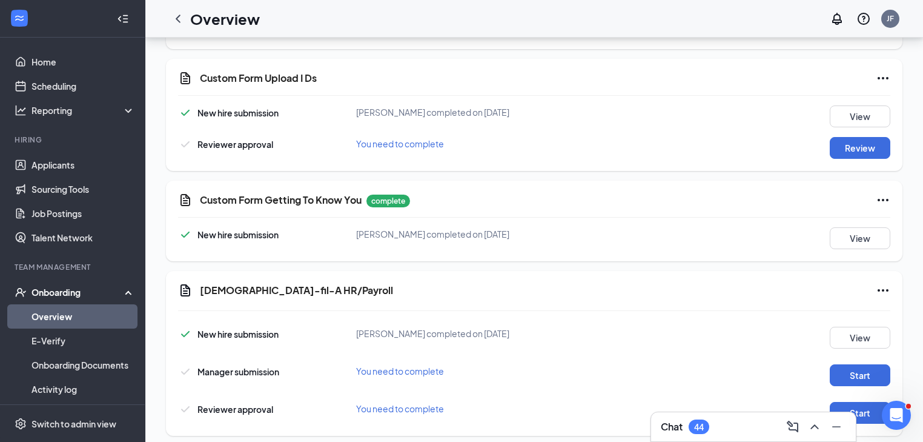
scroll to position [696, 0]
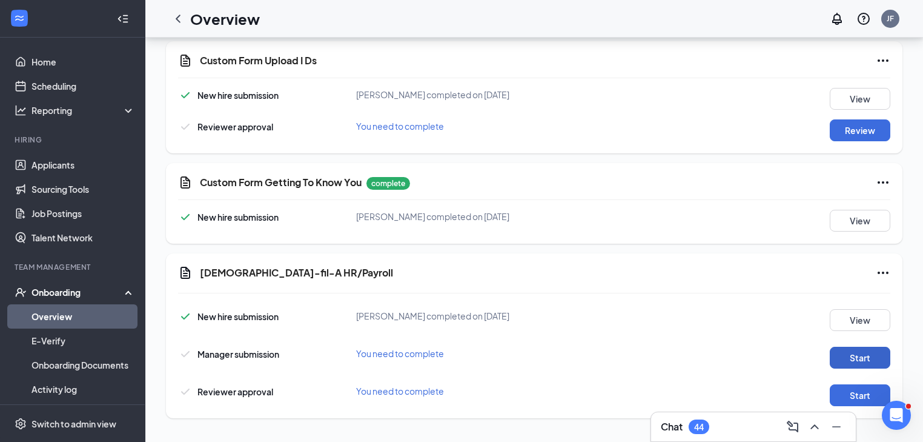
click at [857, 359] on button "Start" at bounding box center [860, 358] width 61 height 22
click at [861, 397] on button "Start" at bounding box center [860, 395] width 61 height 22
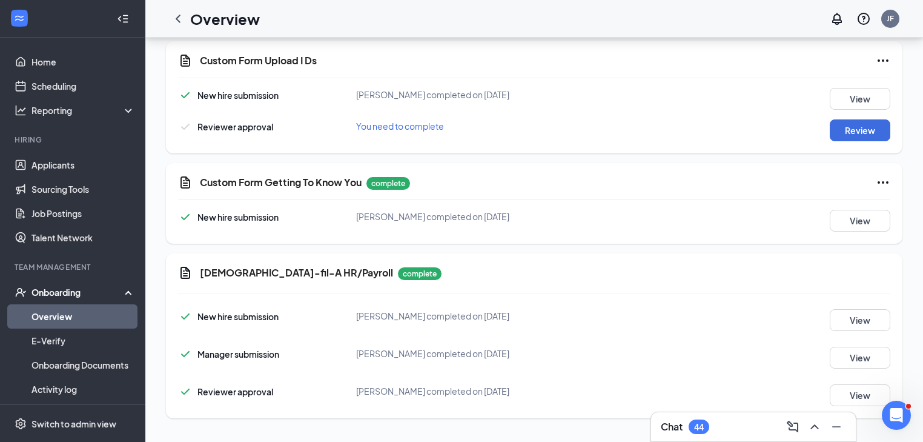
click at [42, 320] on link "Overview" at bounding box center [84, 316] width 104 height 24
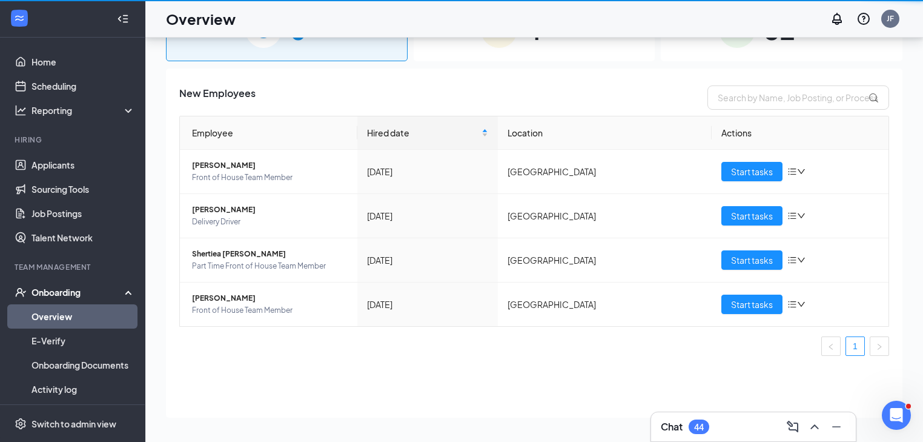
scroll to position [55, 0]
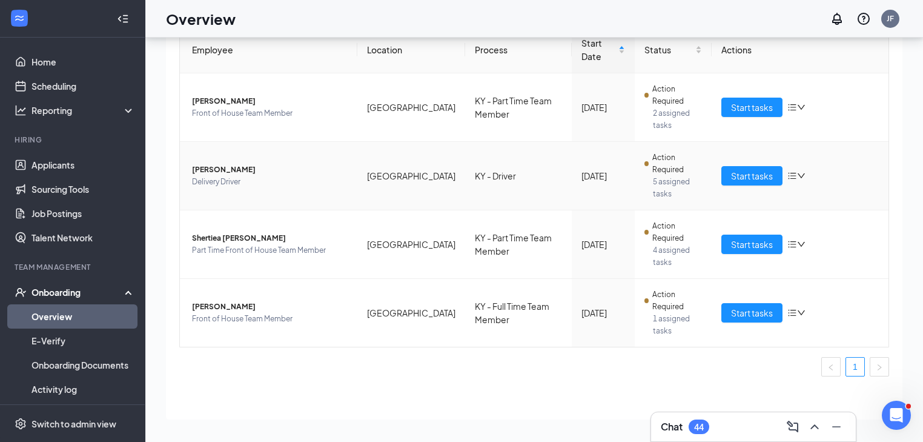
scroll to position [90, 0]
click at [755, 313] on span "Start tasks" at bounding box center [752, 311] width 42 height 13
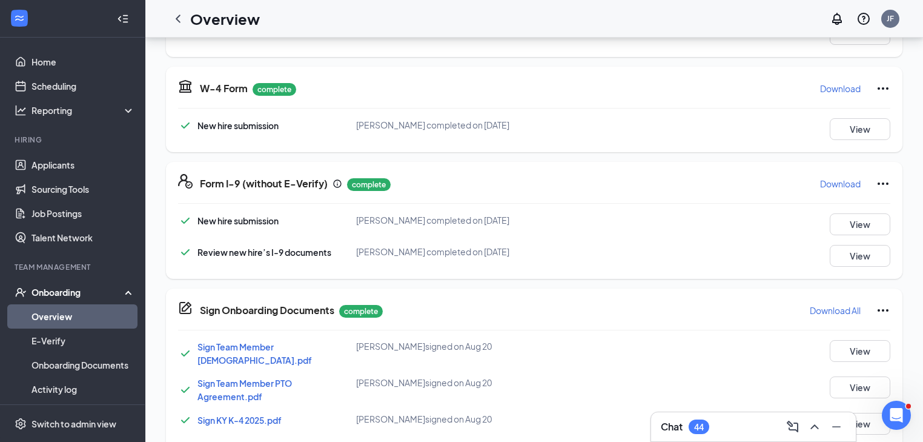
scroll to position [260, 0]
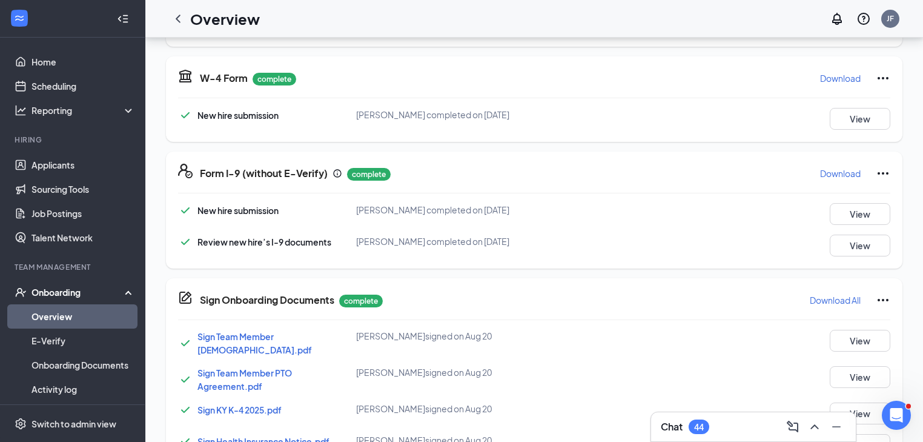
click at [840, 173] on p "Download" at bounding box center [840, 173] width 41 height 12
click at [71, 315] on link "Overview" at bounding box center [84, 316] width 104 height 24
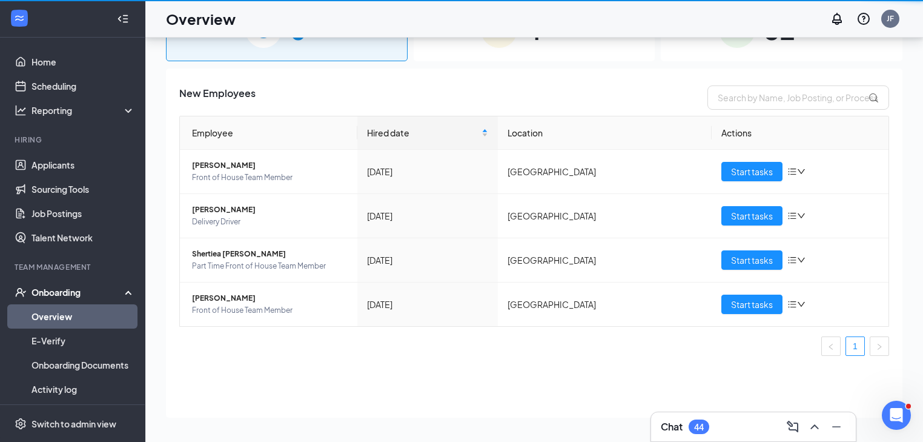
scroll to position [55, 0]
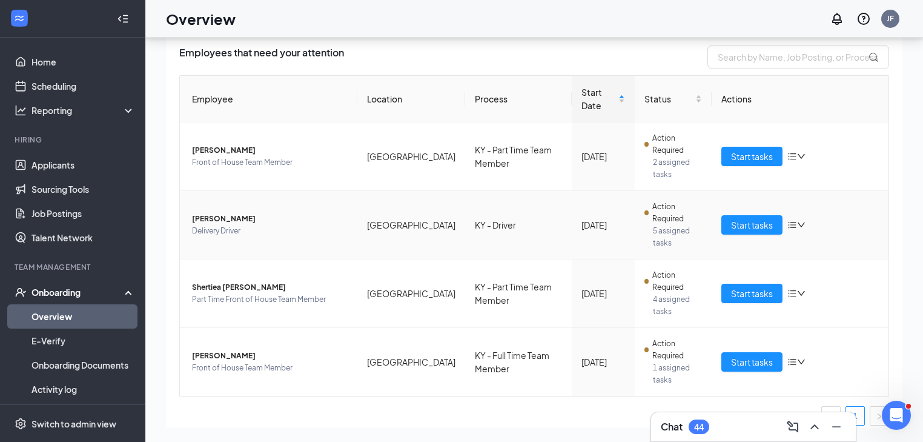
scroll to position [90, 0]
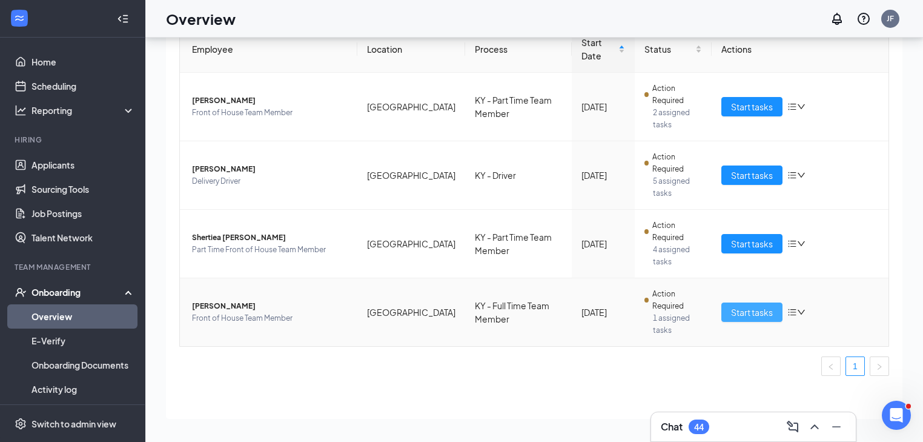
click at [761, 312] on span "Start tasks" at bounding box center [752, 311] width 42 height 13
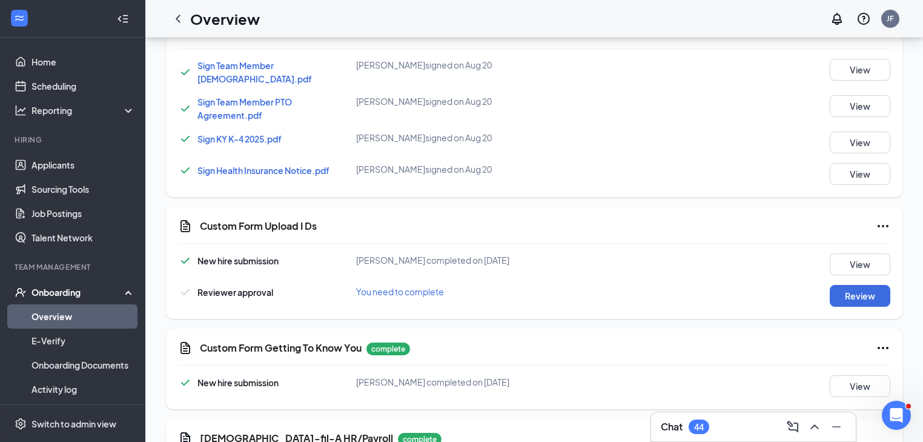
scroll to position [533, 0]
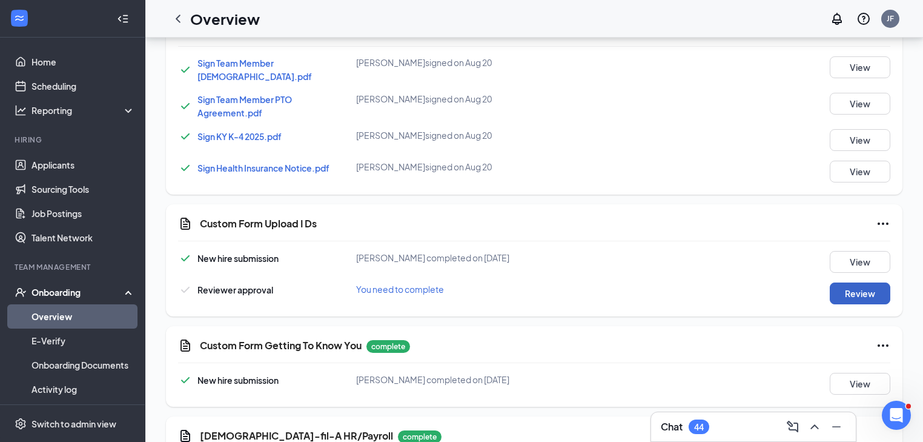
click at [858, 294] on button "Review" at bounding box center [860, 293] width 61 height 22
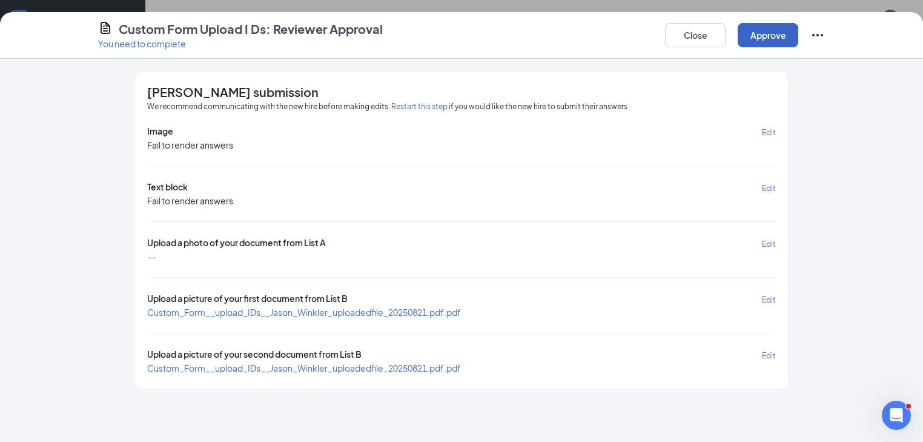
click at [799, 39] on button "Approve" at bounding box center [768, 35] width 61 height 24
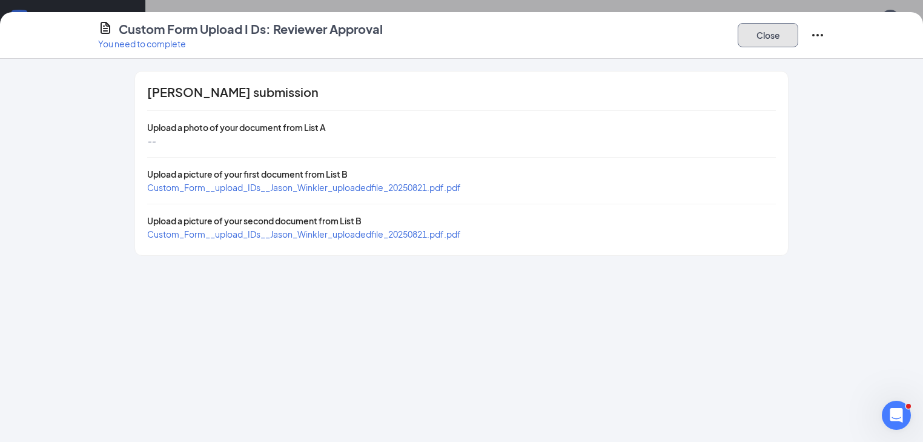
click at [799, 39] on button "Close" at bounding box center [768, 35] width 61 height 24
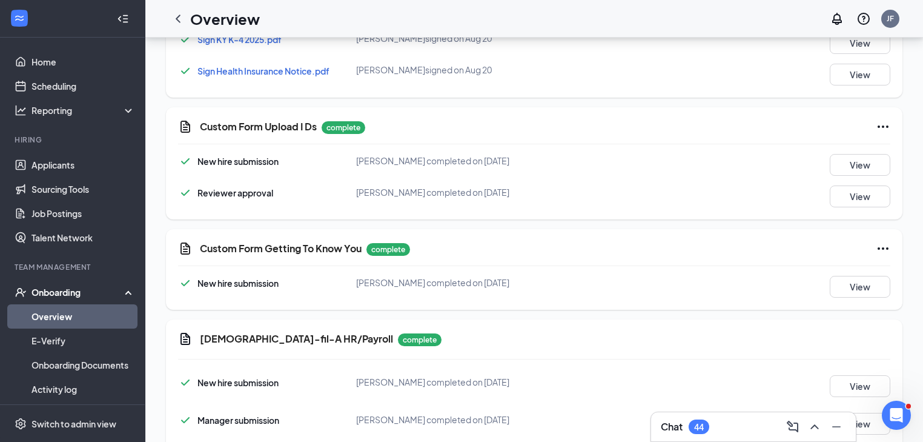
click at [53, 319] on link "Overview" at bounding box center [84, 316] width 104 height 24
